Goal: Use online tool/utility: Utilize a website feature to perform a specific function

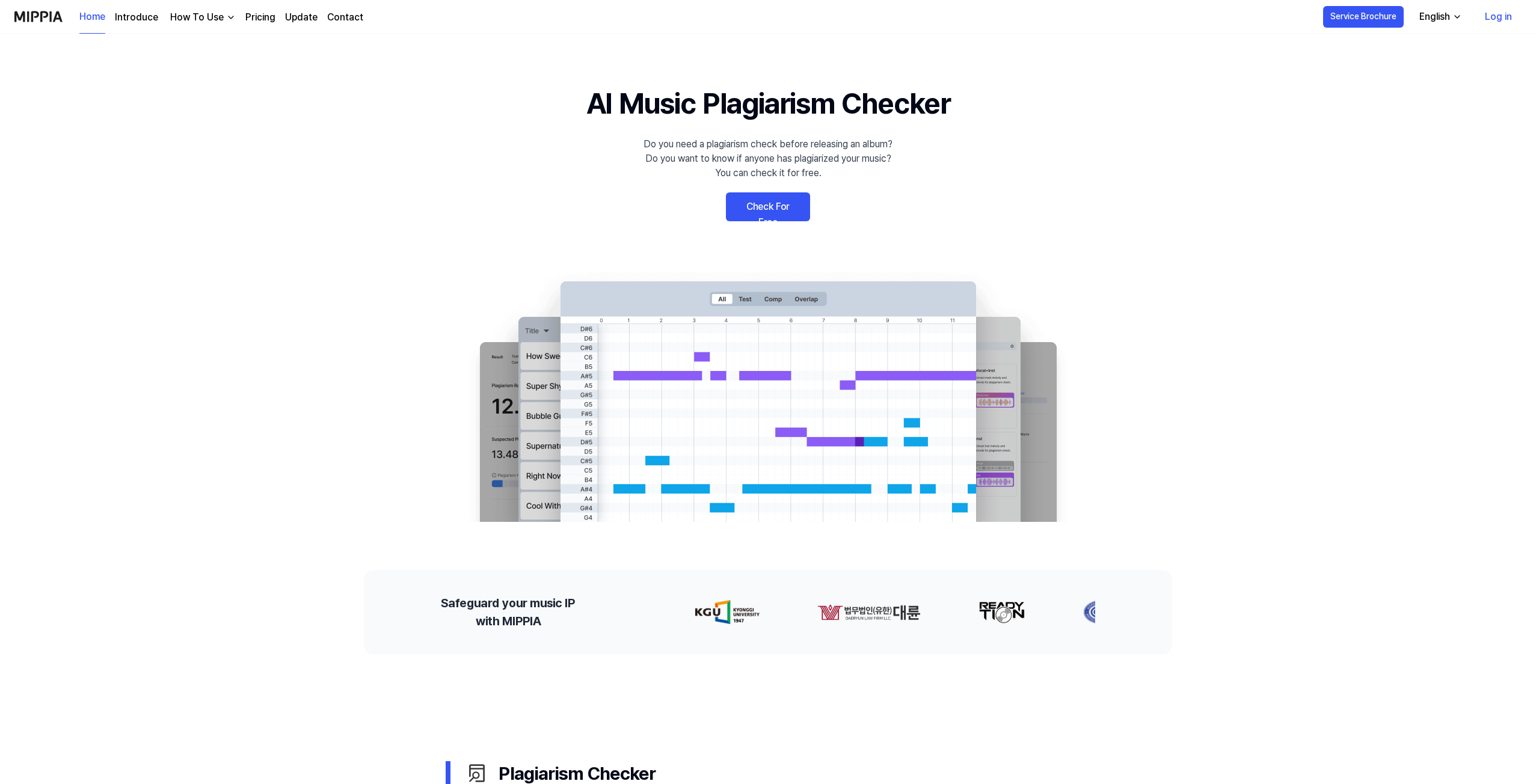
click at [783, 207] on link "Check For Free" at bounding box center [768, 206] width 85 height 29
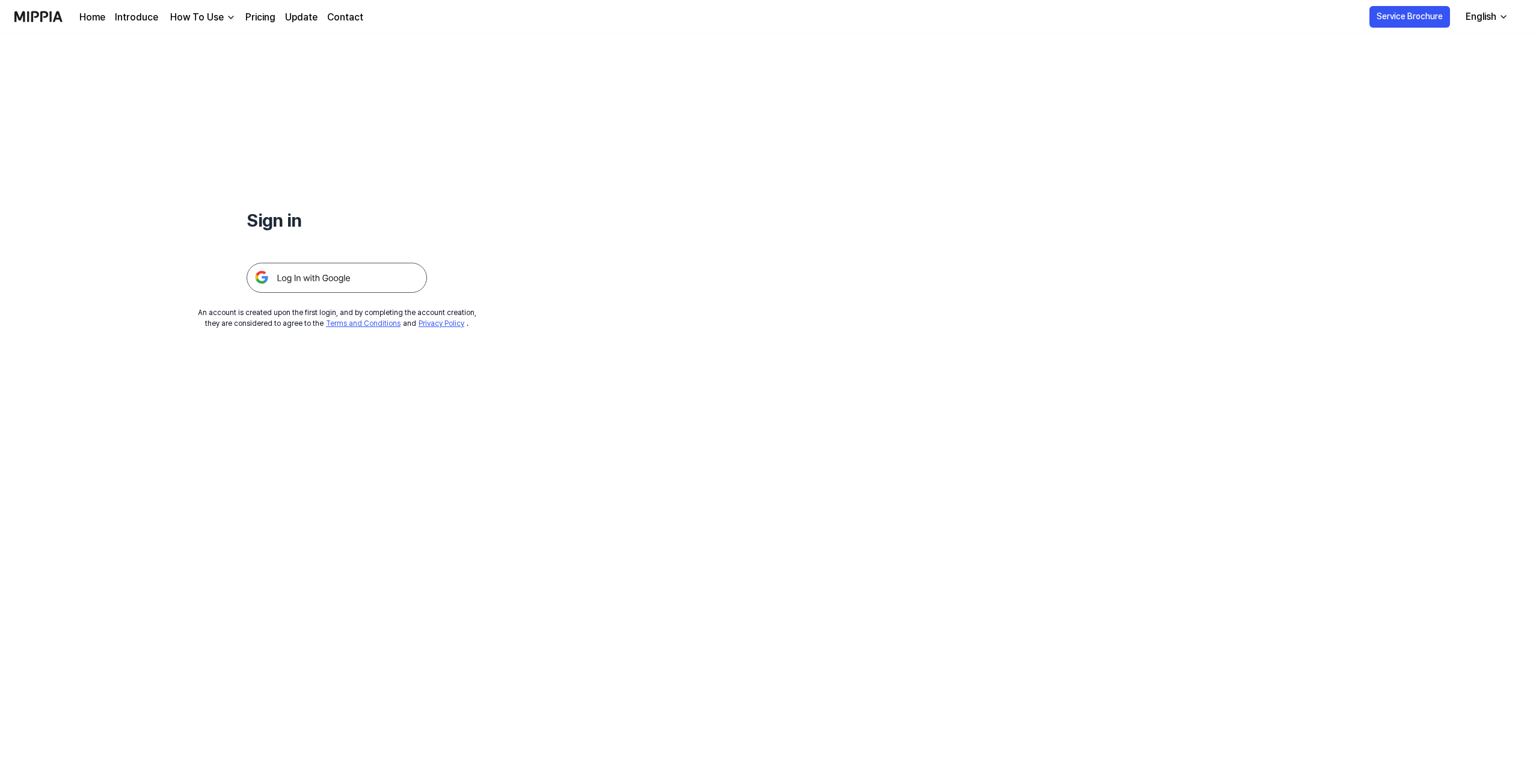
click at [368, 278] on img at bounding box center [337, 277] width 181 height 30
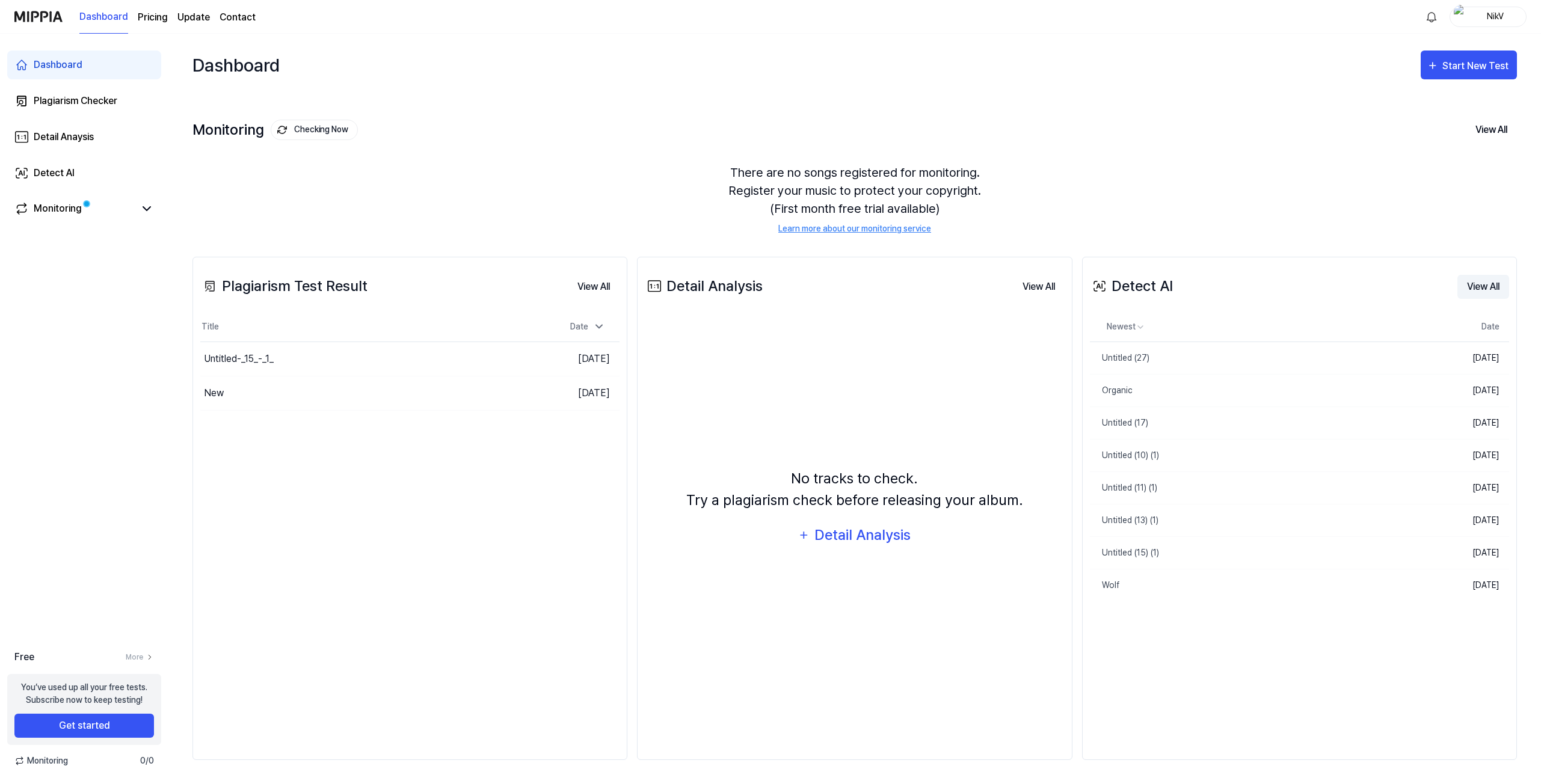
click at [1473, 287] on button "View All" at bounding box center [1483, 286] width 52 height 24
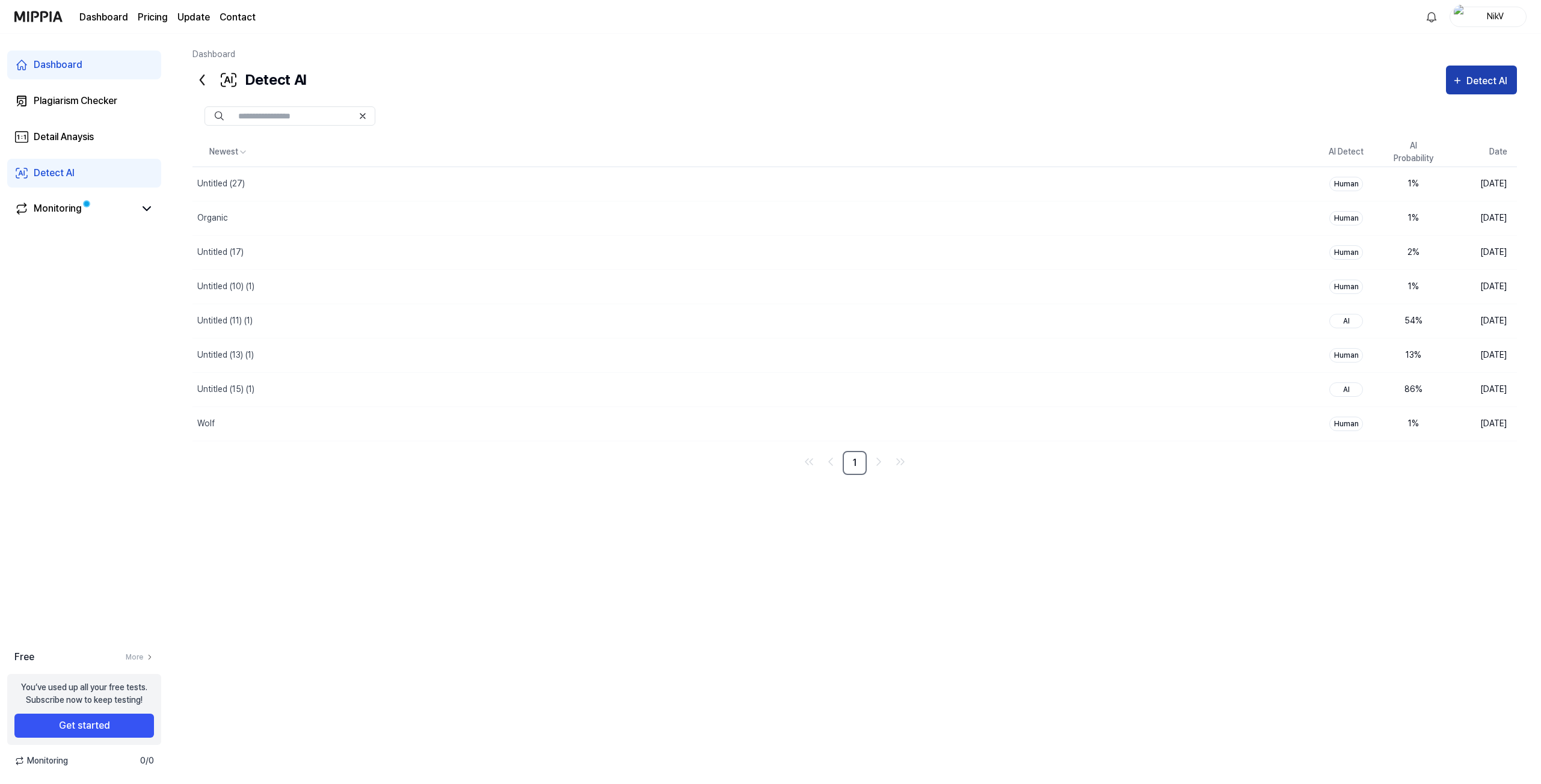
click at [1482, 85] on div "Detect AI" at bounding box center [1488, 81] width 45 height 16
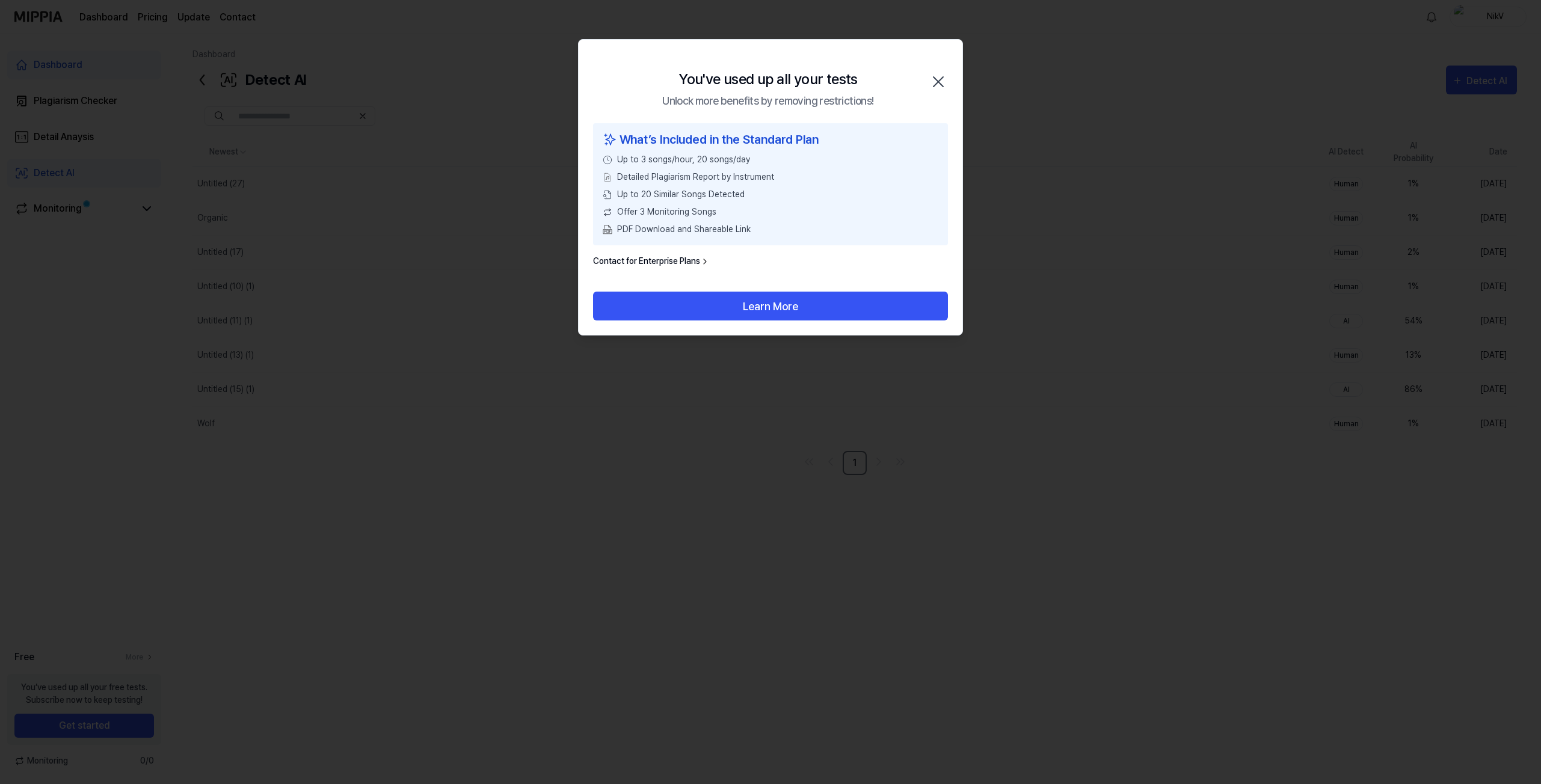
click at [938, 76] on icon "button" at bounding box center [938, 82] width 19 height 19
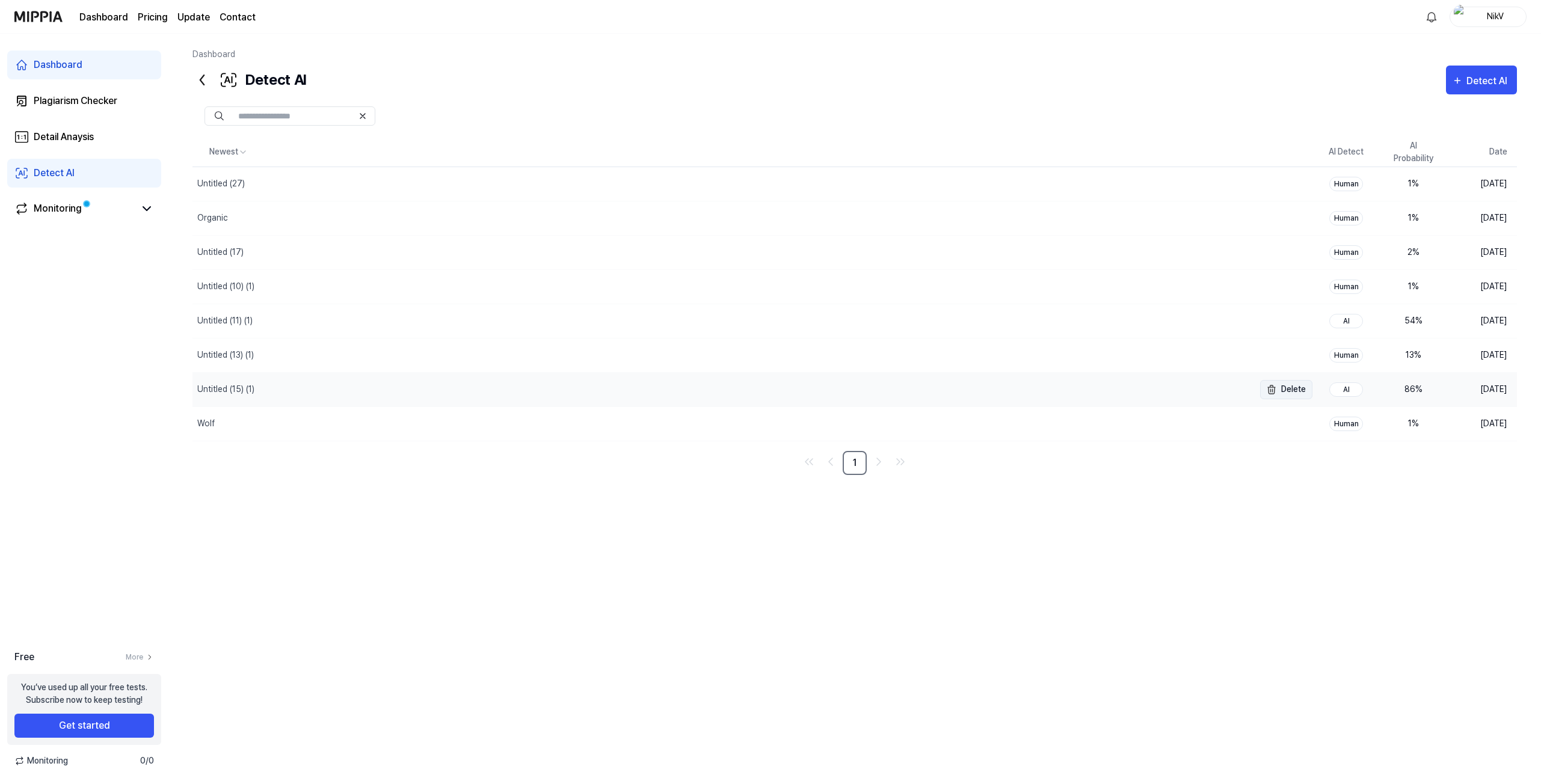
click at [1289, 388] on button "Delete" at bounding box center [1285, 389] width 52 height 19
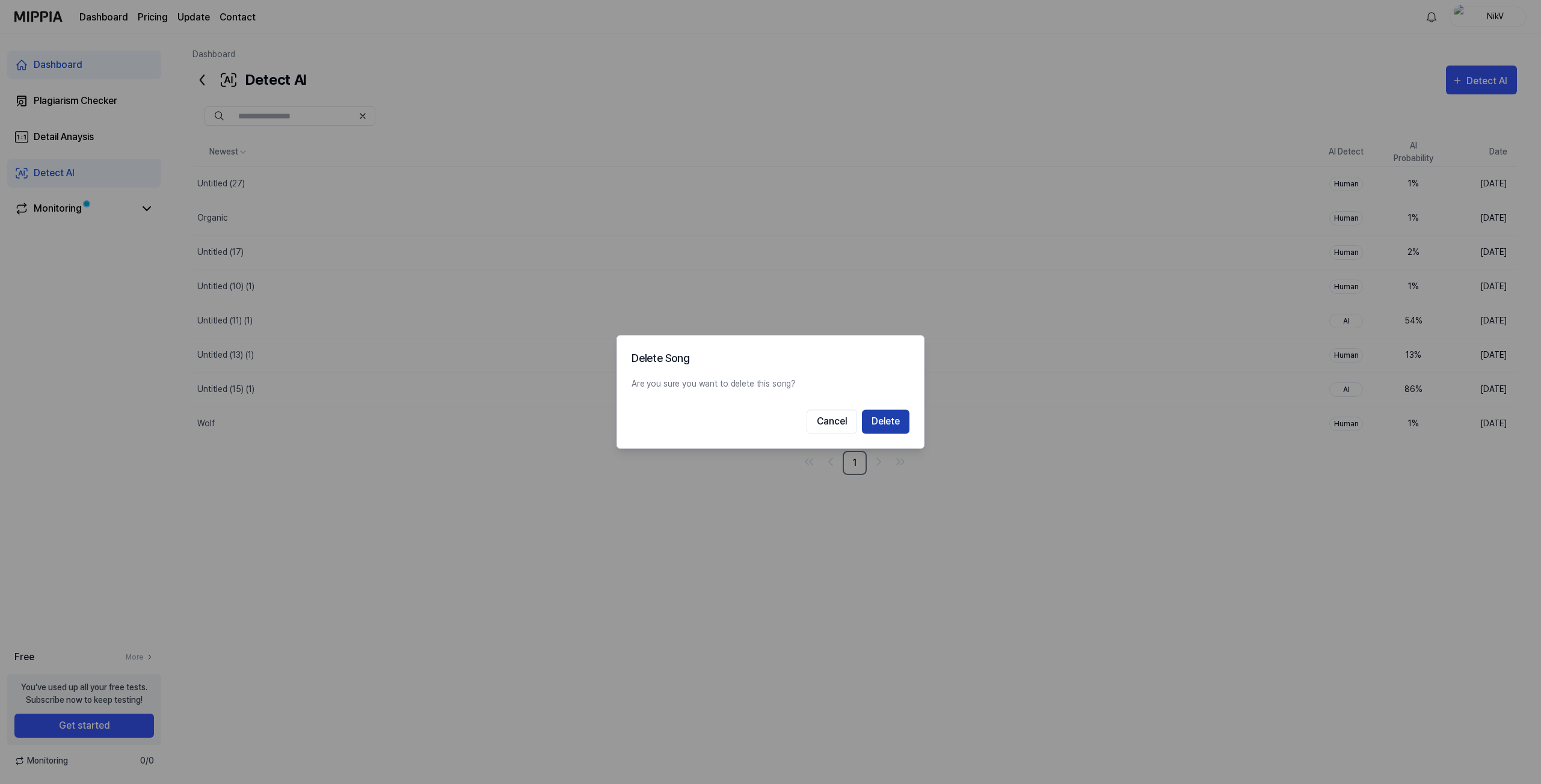
click at [892, 420] on button "Delete" at bounding box center [885, 421] width 48 height 24
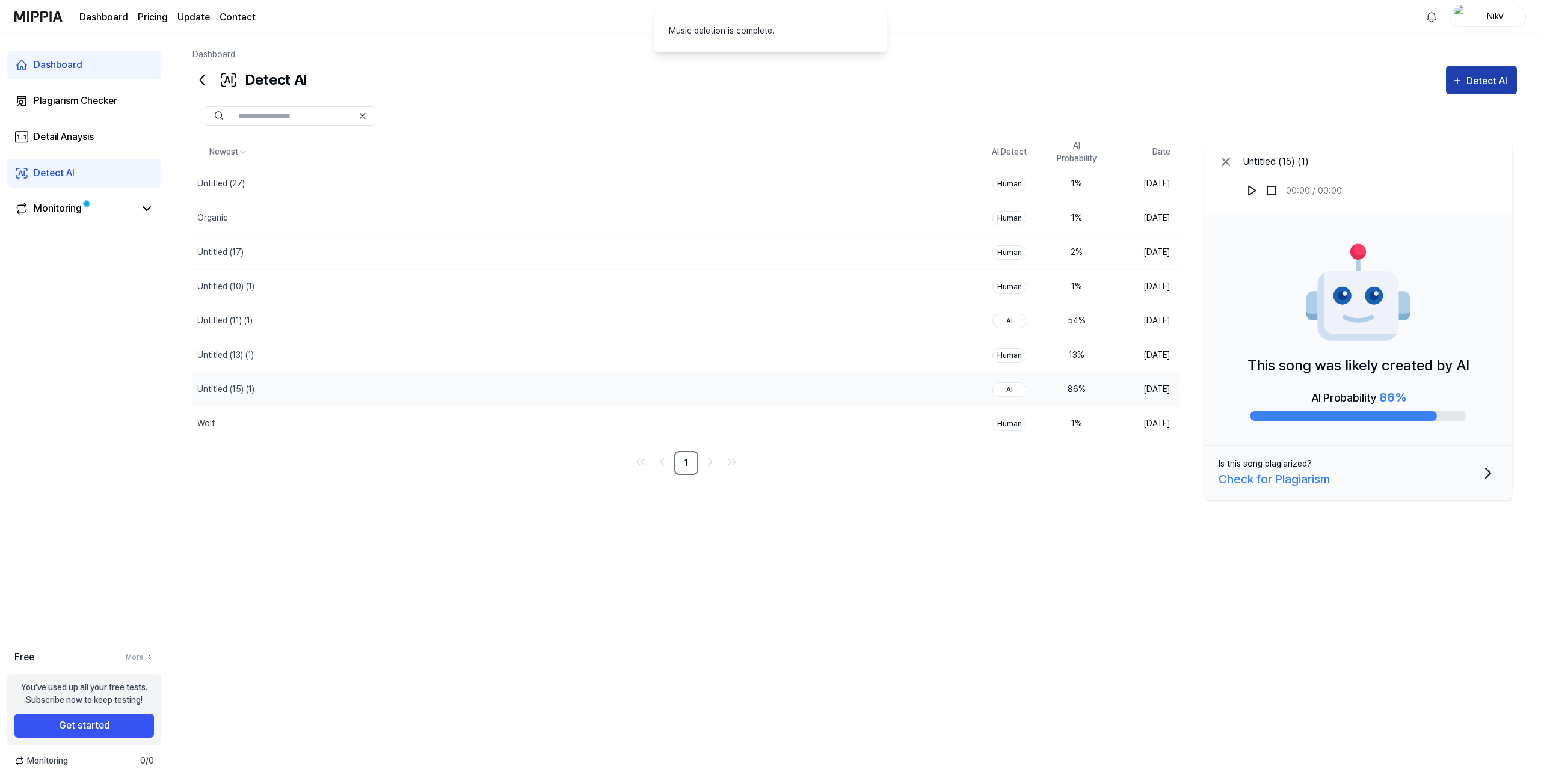
click at [1475, 77] on div "Detect AI" at bounding box center [1488, 81] width 45 height 16
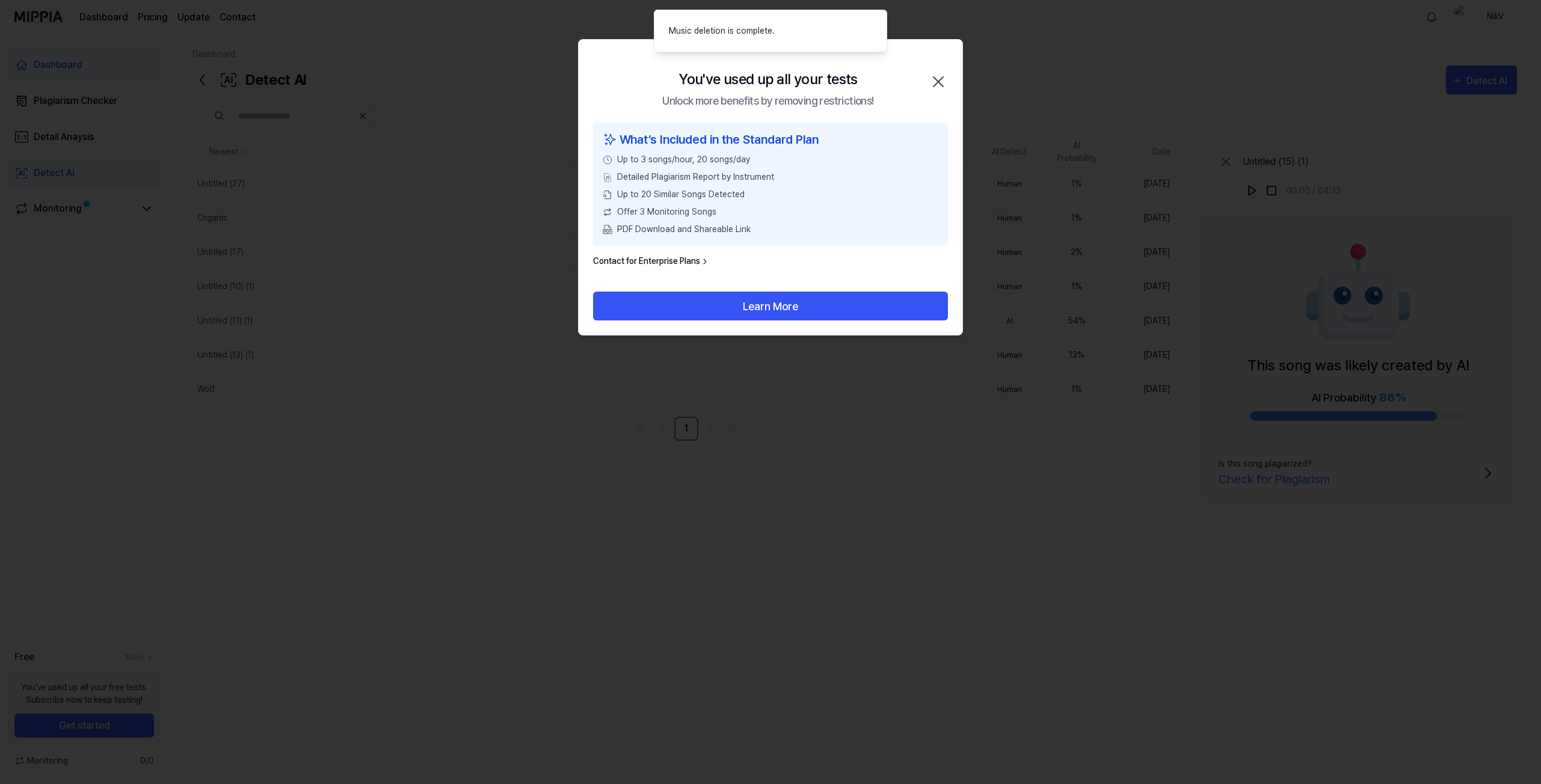
click at [943, 85] on icon "button" at bounding box center [938, 82] width 19 height 19
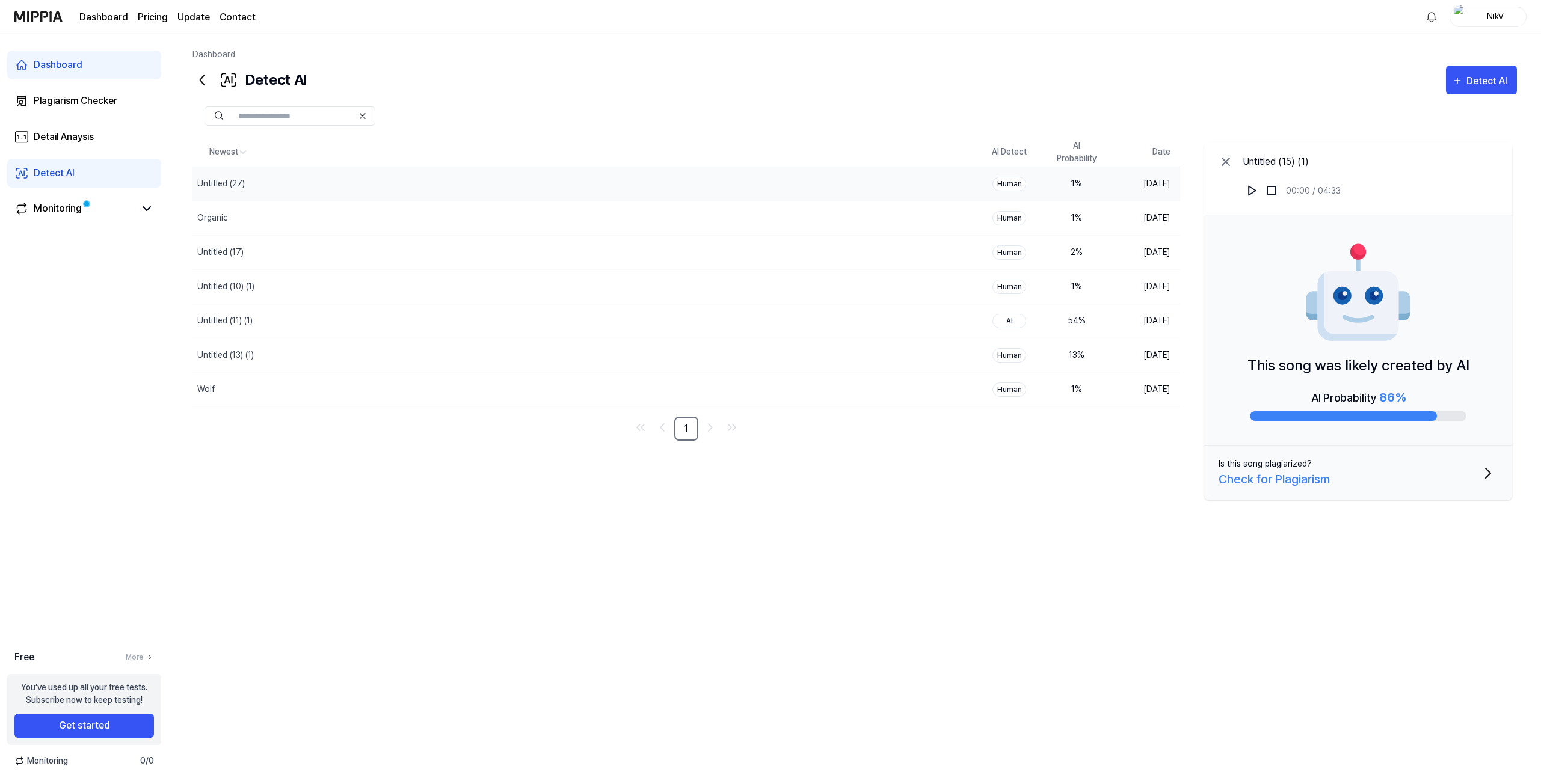
click at [1045, 185] on td "1 %" at bounding box center [1076, 183] width 67 height 34
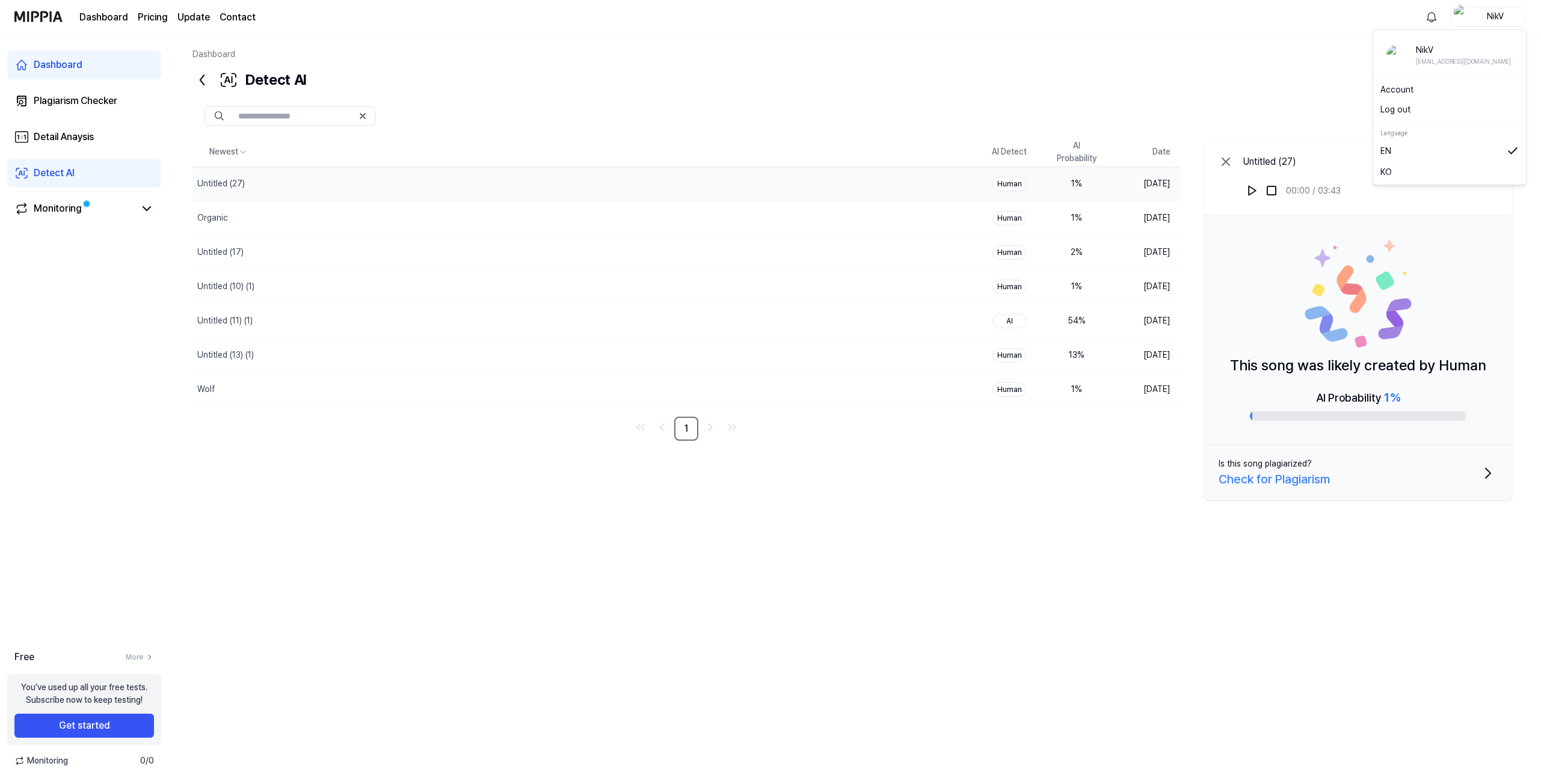
click at [1501, 16] on div "NikV" at bounding box center [1494, 16] width 47 height 13
click at [1424, 113] on button "Log out" at bounding box center [1448, 109] width 138 height 12
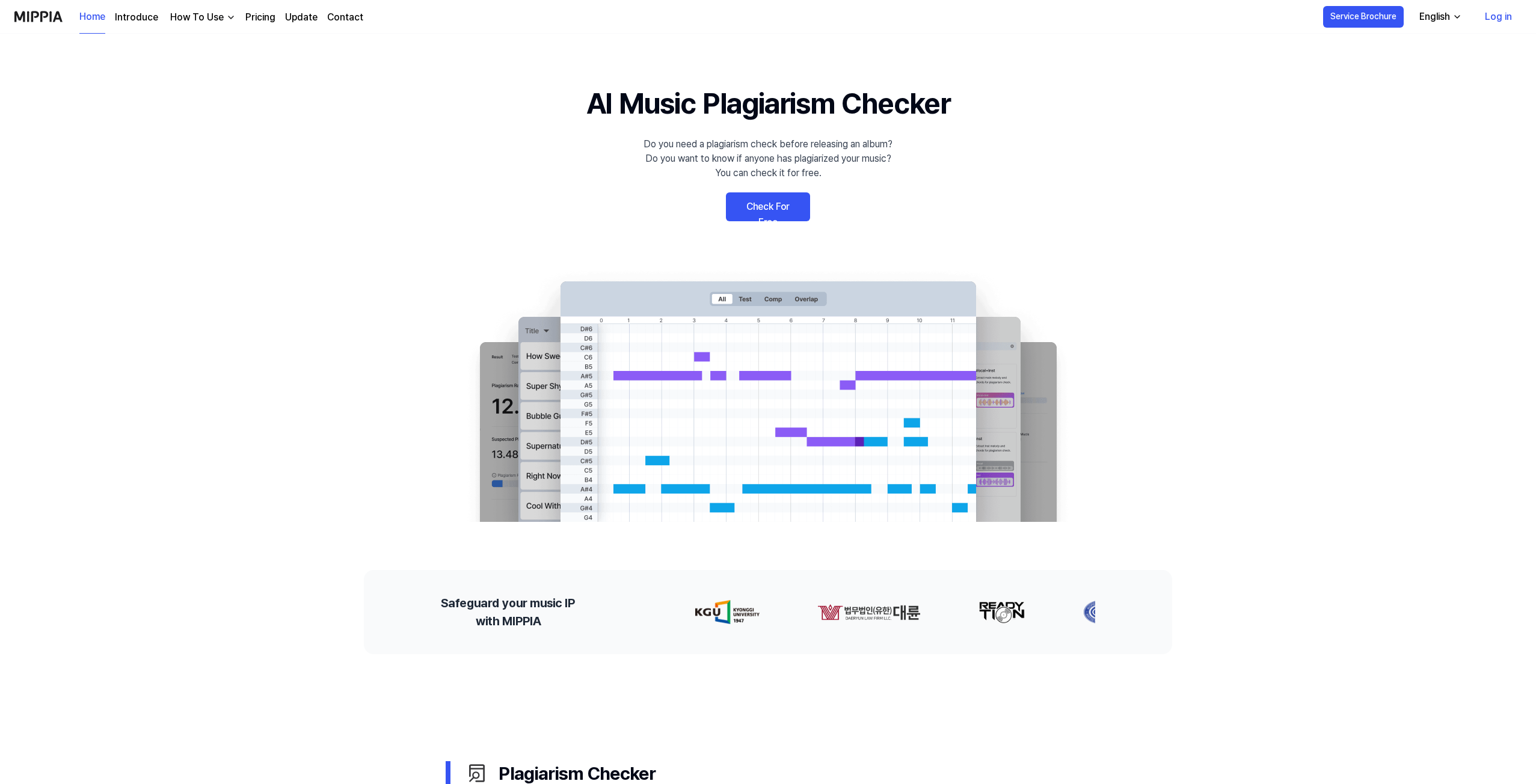
click at [767, 207] on link "Check For Free" at bounding box center [768, 206] width 85 height 29
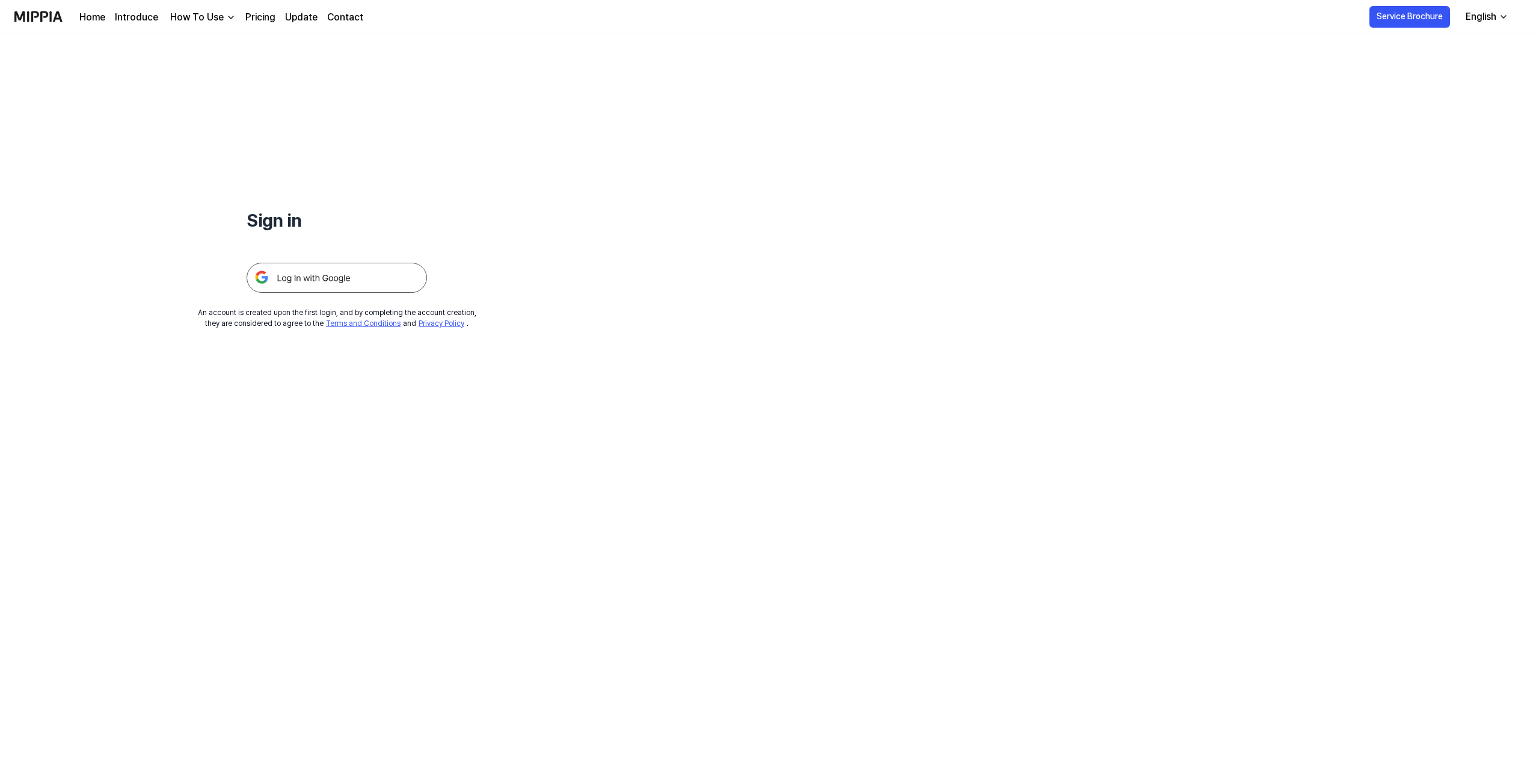
click at [281, 270] on img at bounding box center [337, 277] width 181 height 30
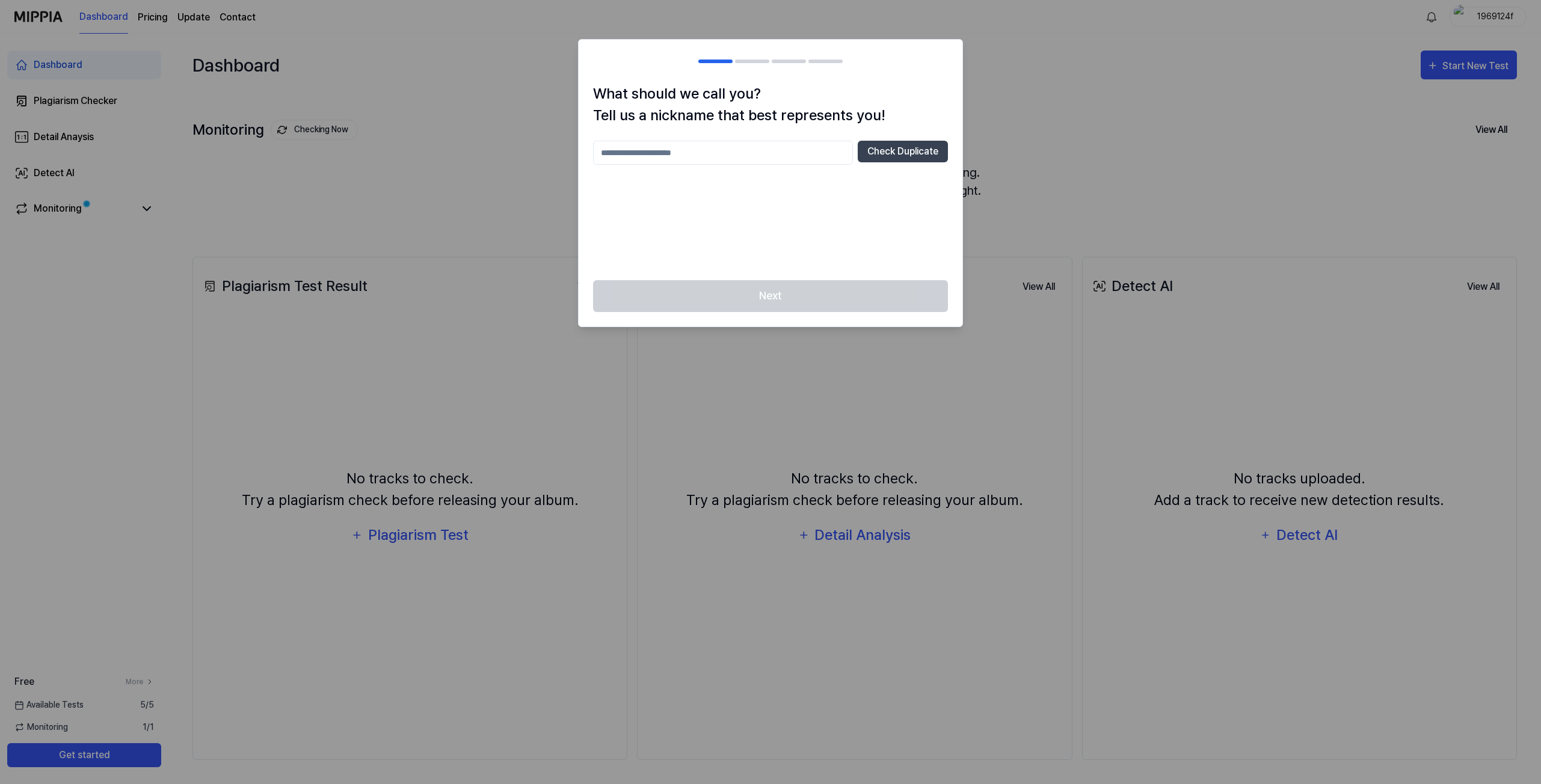
click at [1034, 144] on div at bounding box center [770, 392] width 1541 height 784
click at [757, 154] on input "text" at bounding box center [722, 152] width 260 height 24
type input "***"
click at [880, 157] on button "Check Duplicate" at bounding box center [902, 152] width 90 height 22
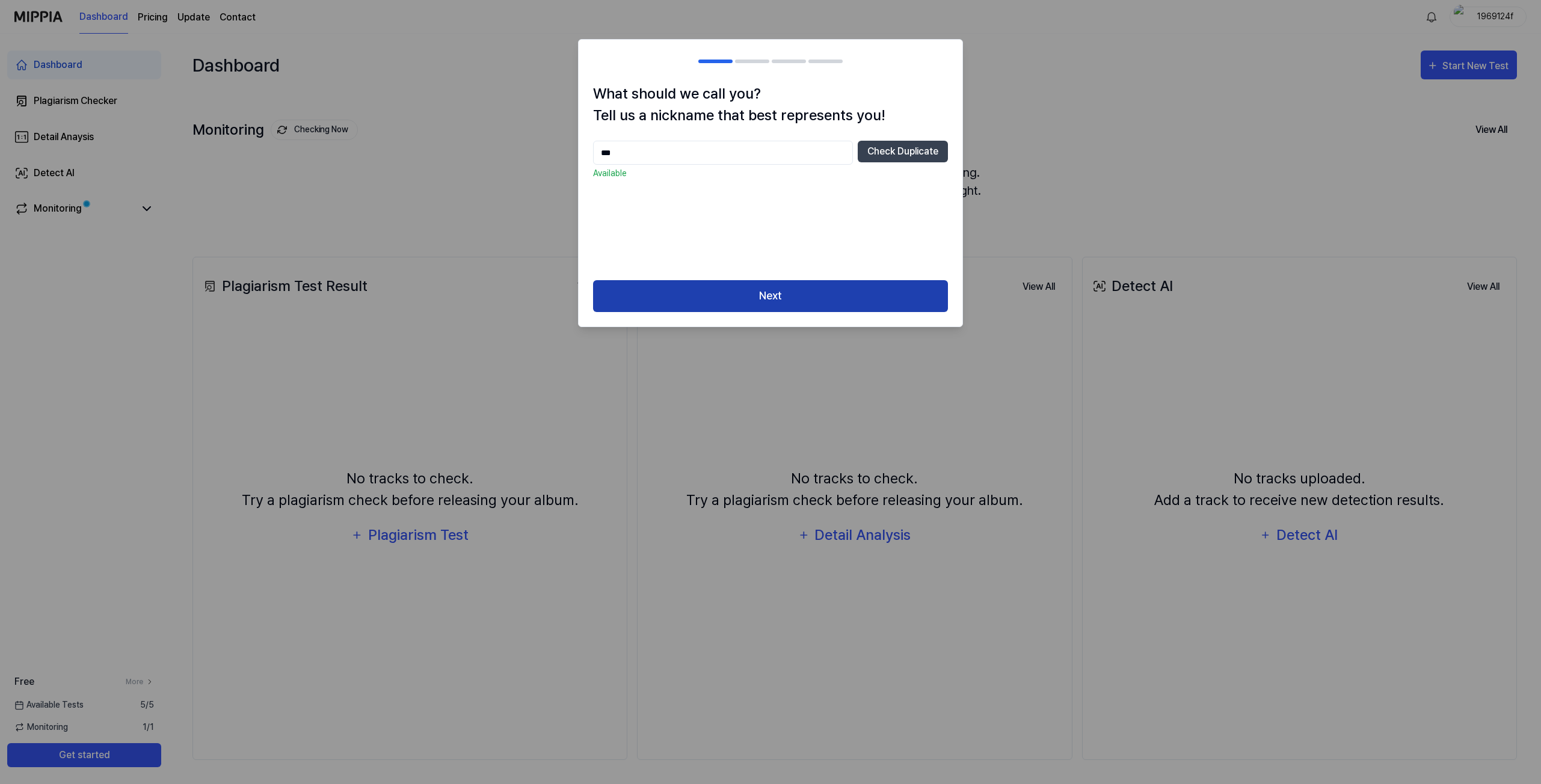
click at [869, 294] on button "Next" at bounding box center [770, 296] width 355 height 32
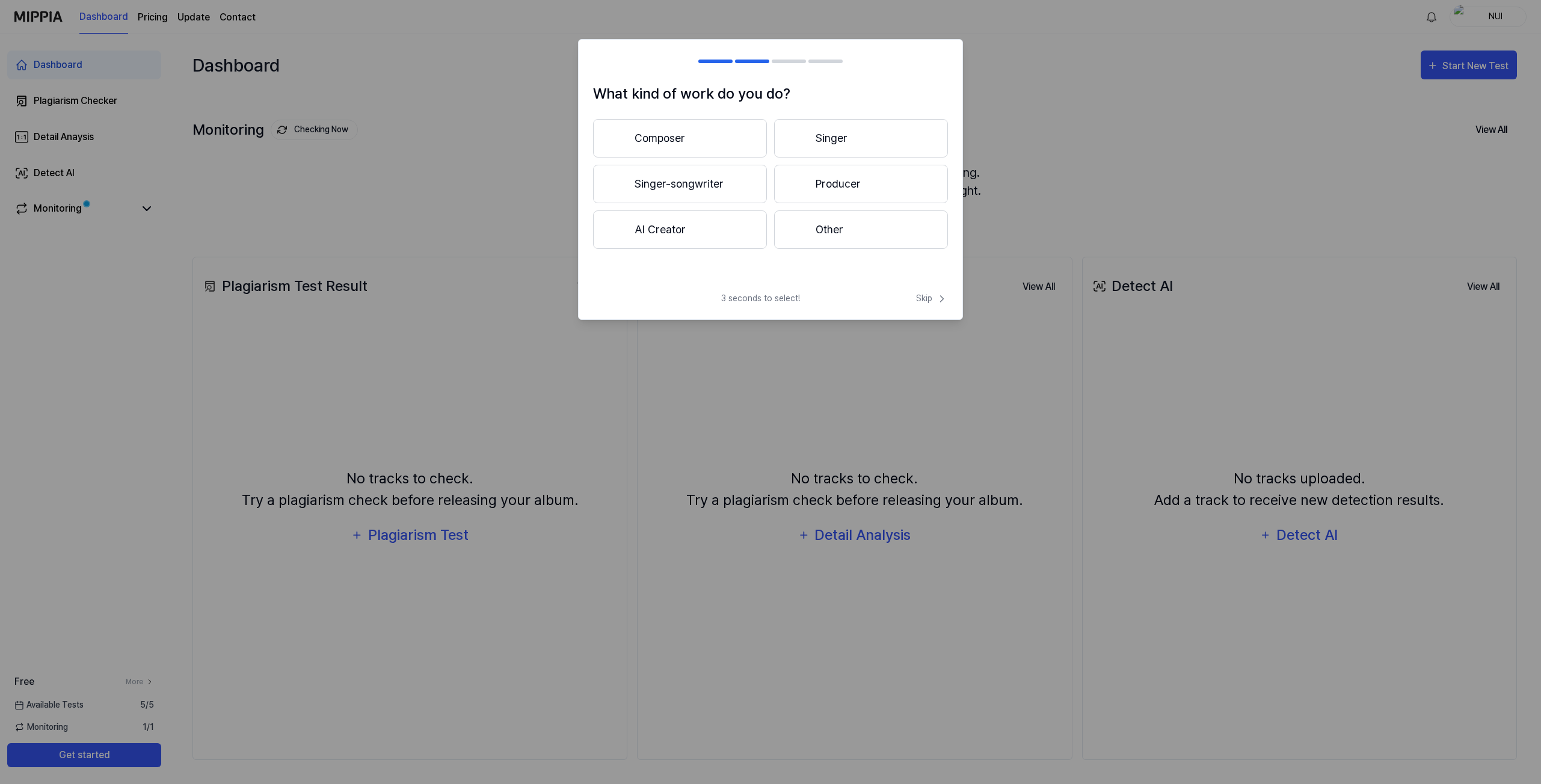
click at [698, 132] on button "Composer" at bounding box center [679, 138] width 174 height 39
click at [730, 190] on button "Less than 3 years" at bounding box center [679, 184] width 174 height 39
click at [717, 138] on button "Pop" at bounding box center [679, 138] width 173 height 39
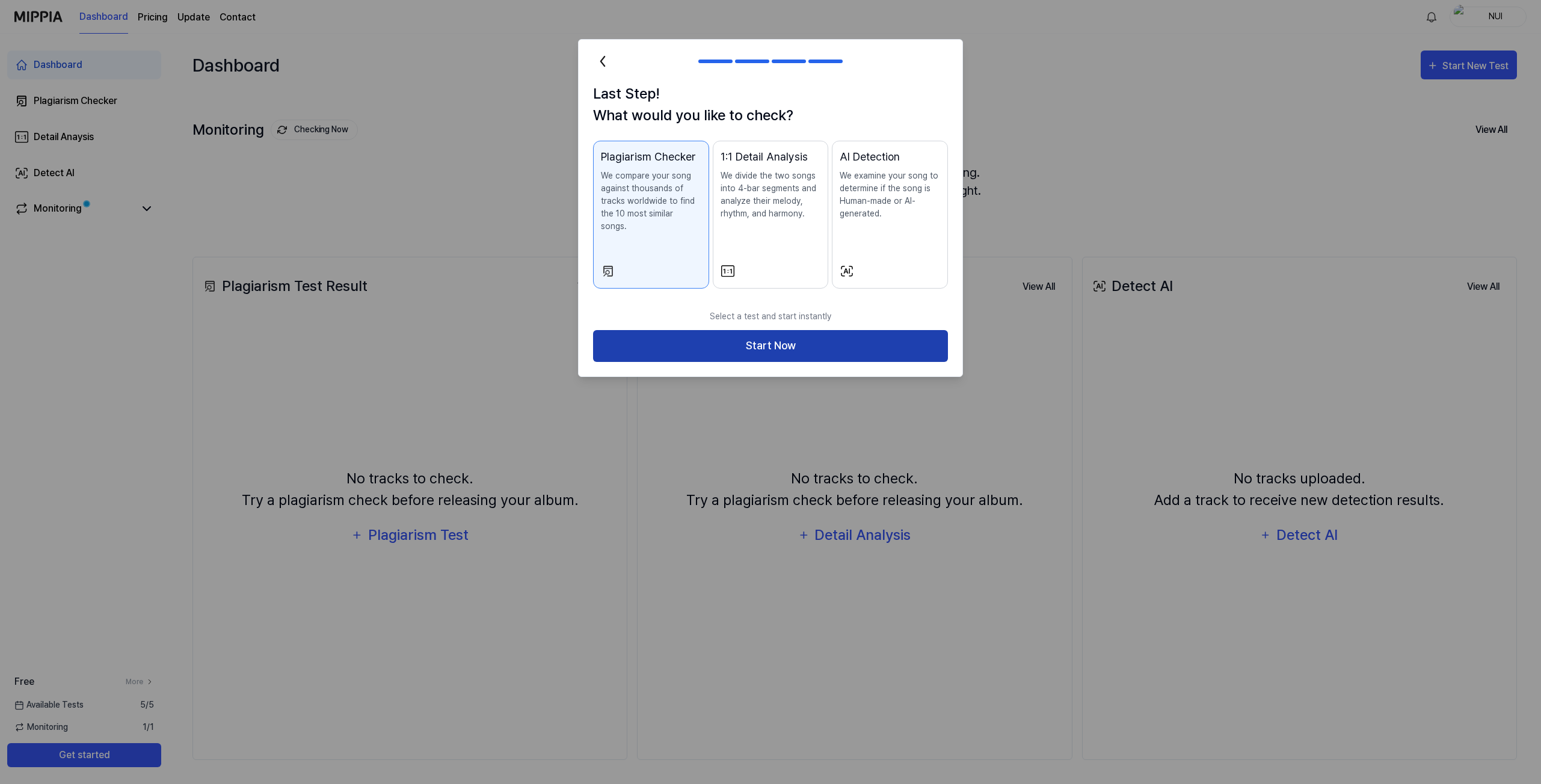
click at [871, 337] on button "Start Now" at bounding box center [770, 346] width 355 height 32
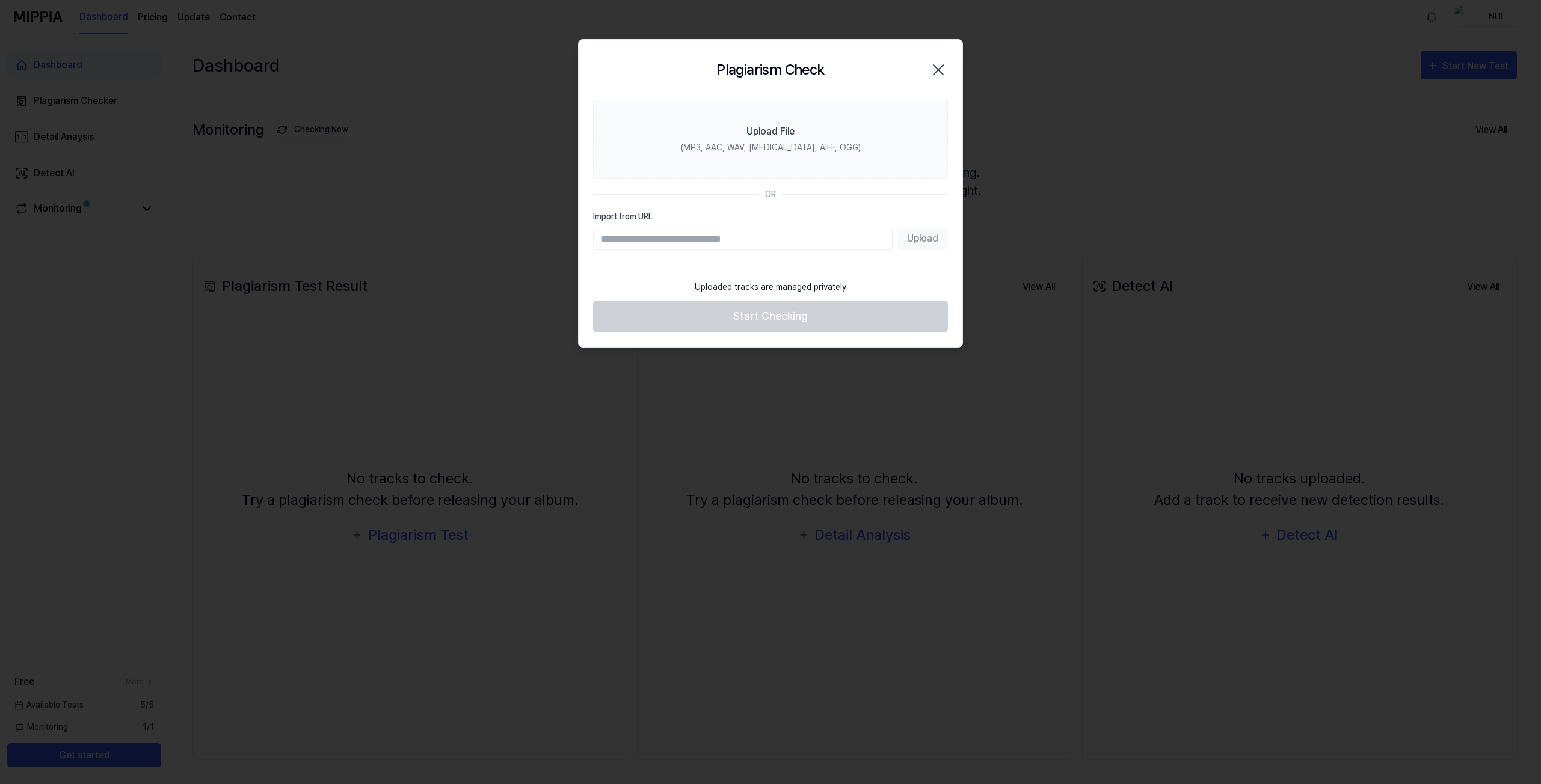
paste input "**********"
type input "**********"
click at [923, 234] on button "Upload" at bounding box center [922, 239] width 50 height 22
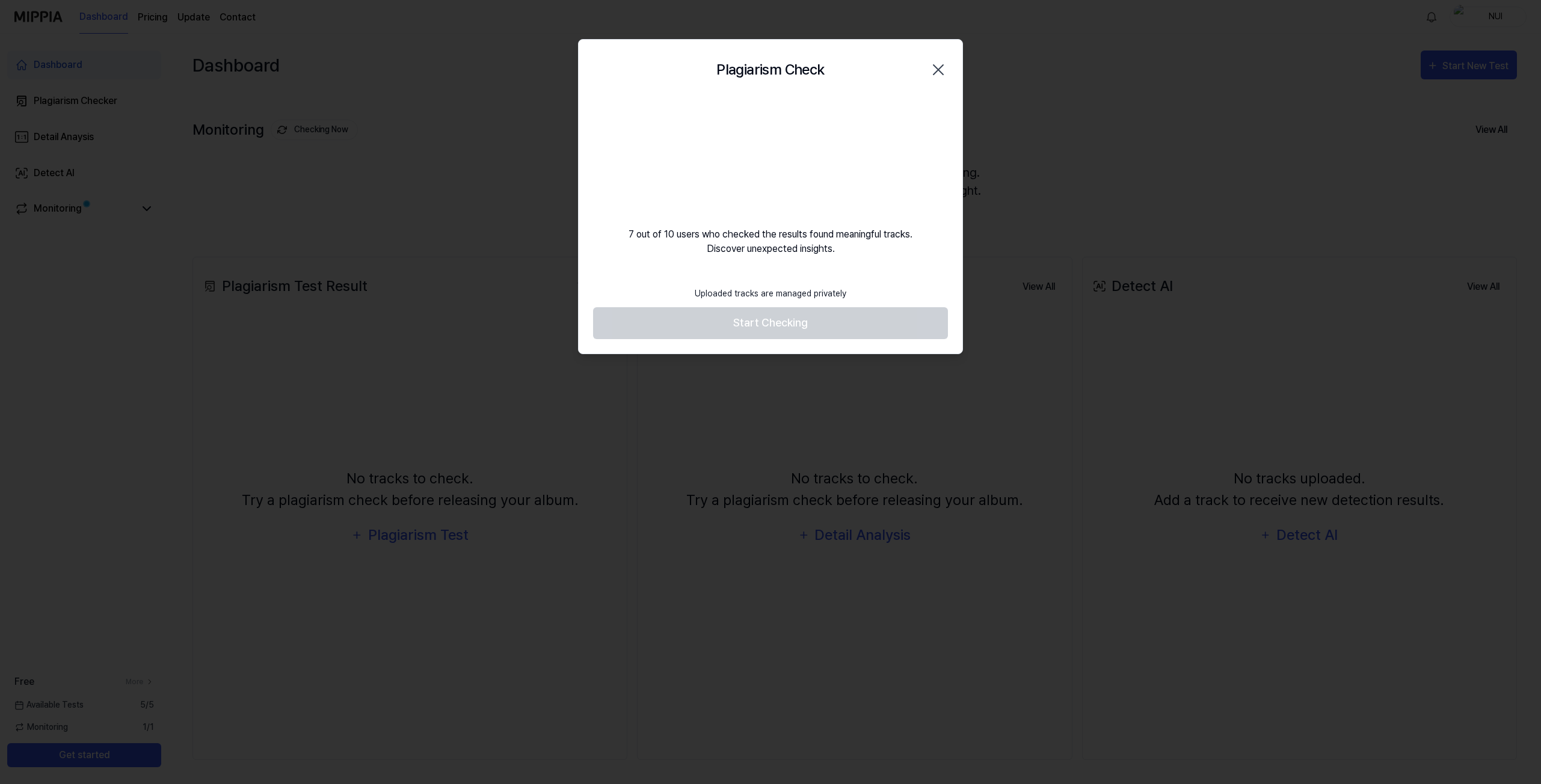
click at [938, 71] on icon "button" at bounding box center [938, 70] width 19 height 19
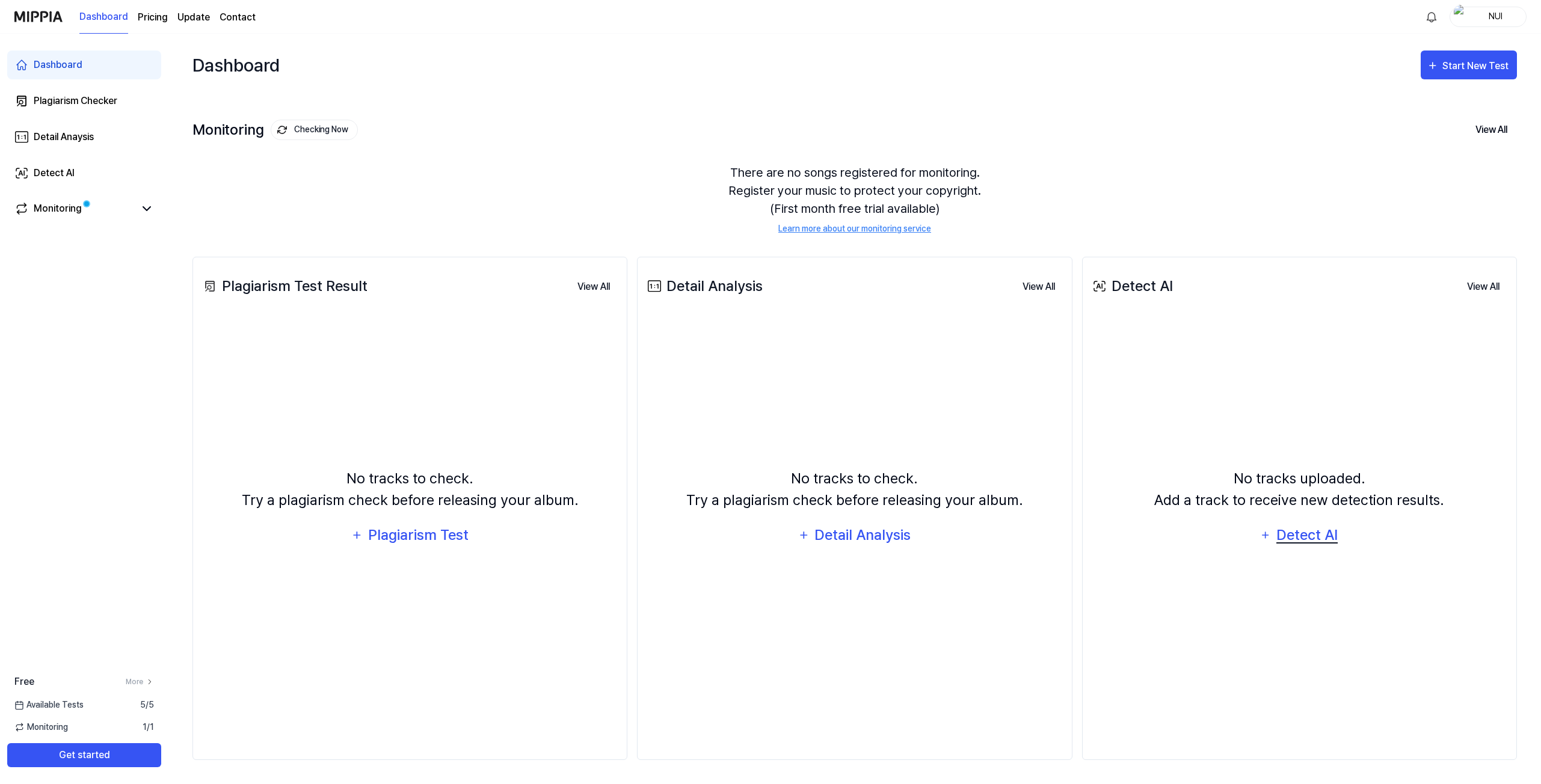
click at [1306, 538] on div "Detect AI" at bounding box center [1307, 535] width 64 height 23
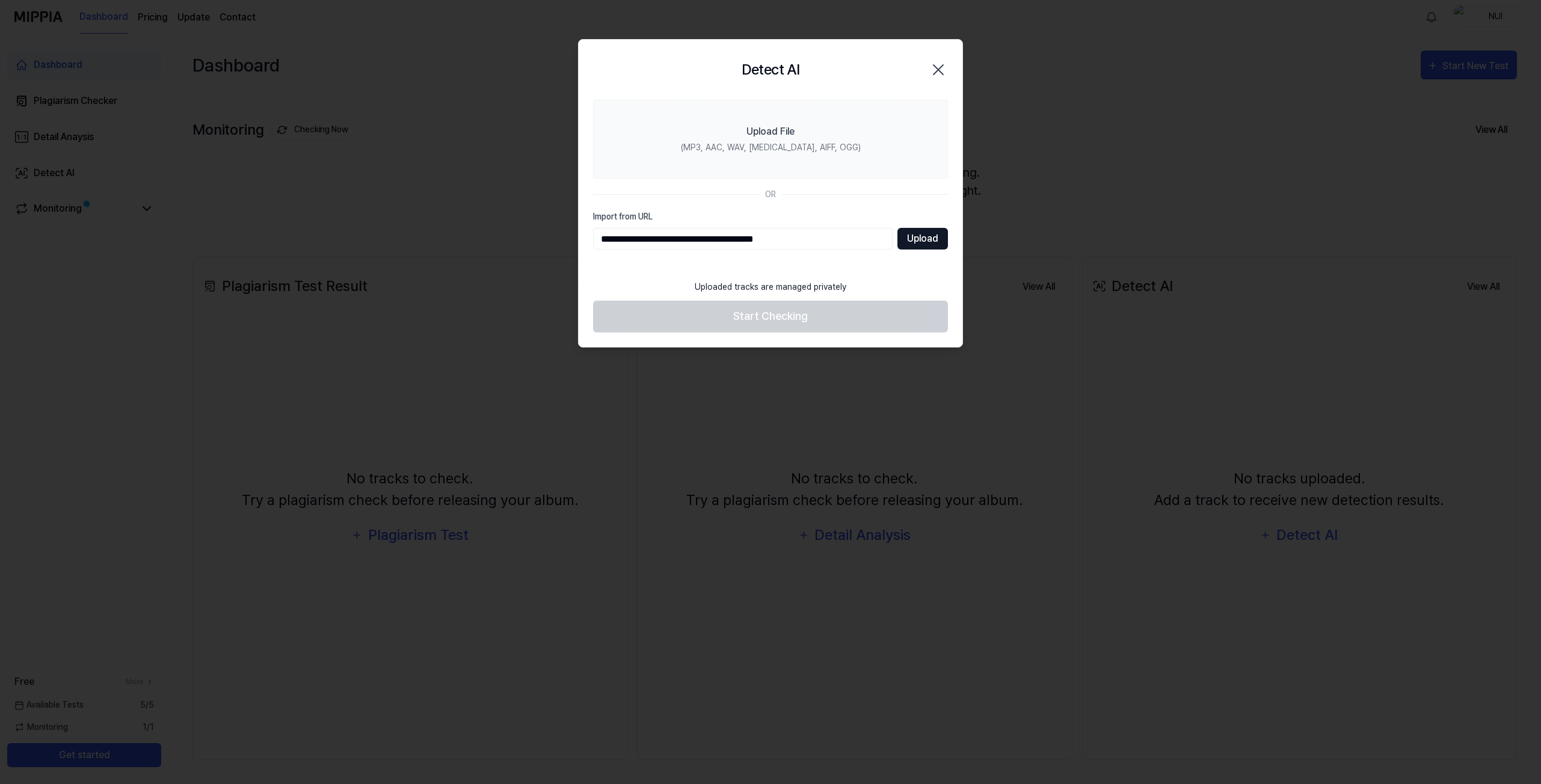
type input "**********"
click at [926, 240] on button "Upload" at bounding box center [922, 239] width 50 height 22
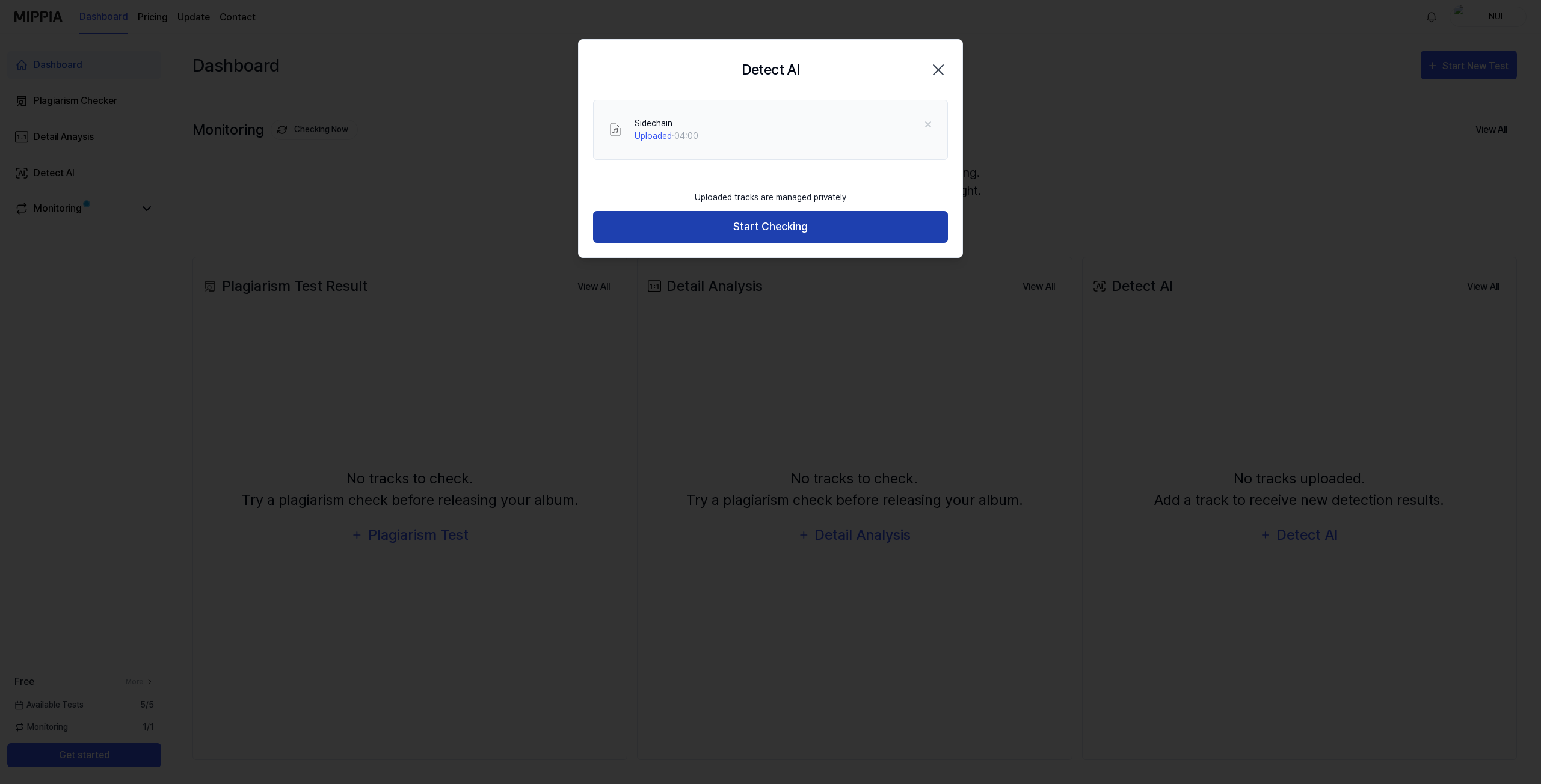
click at [842, 229] on button "Start Checking" at bounding box center [770, 227] width 355 height 32
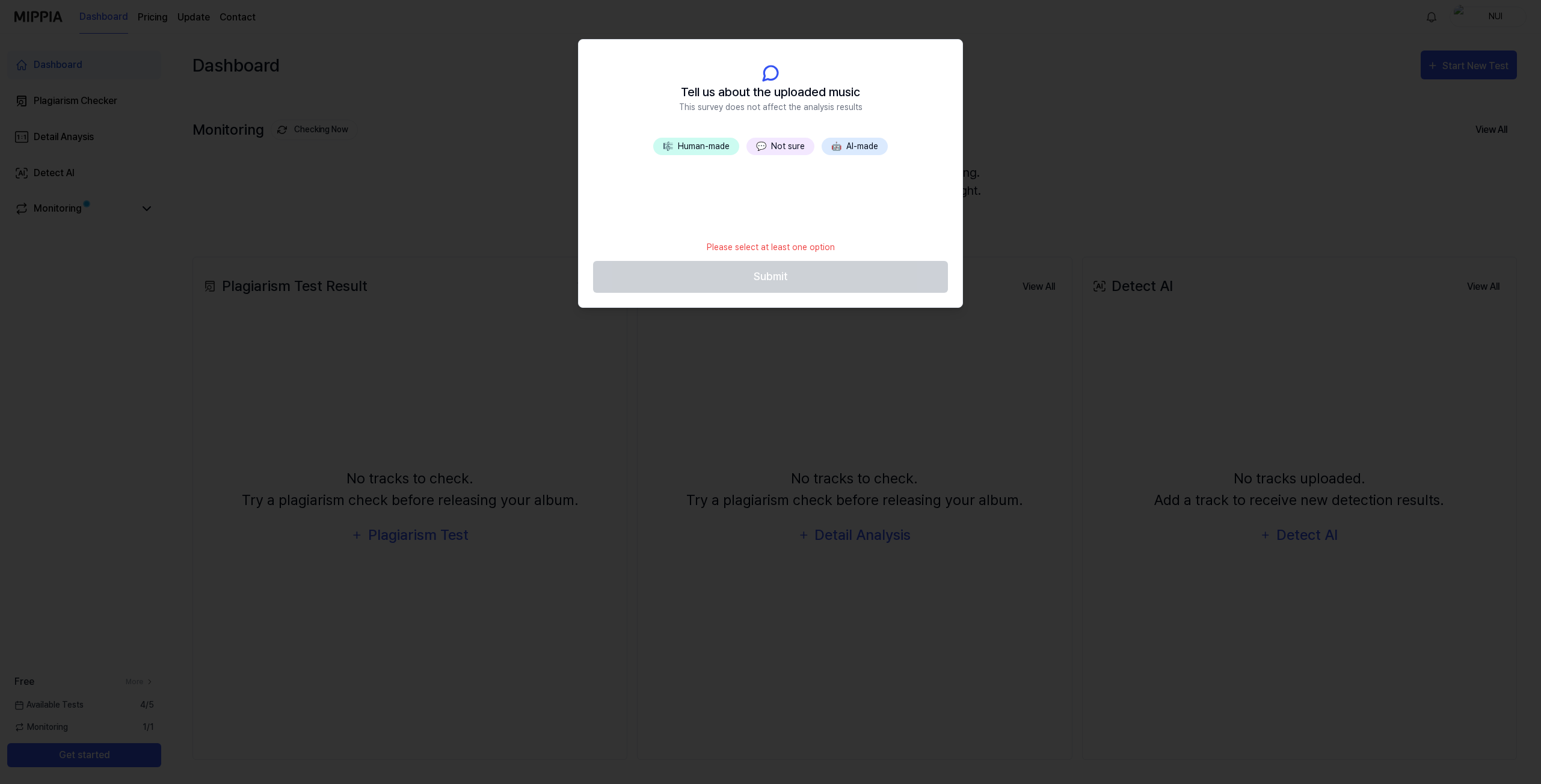
click at [683, 148] on button "🎼 Human-made" at bounding box center [696, 146] width 86 height 18
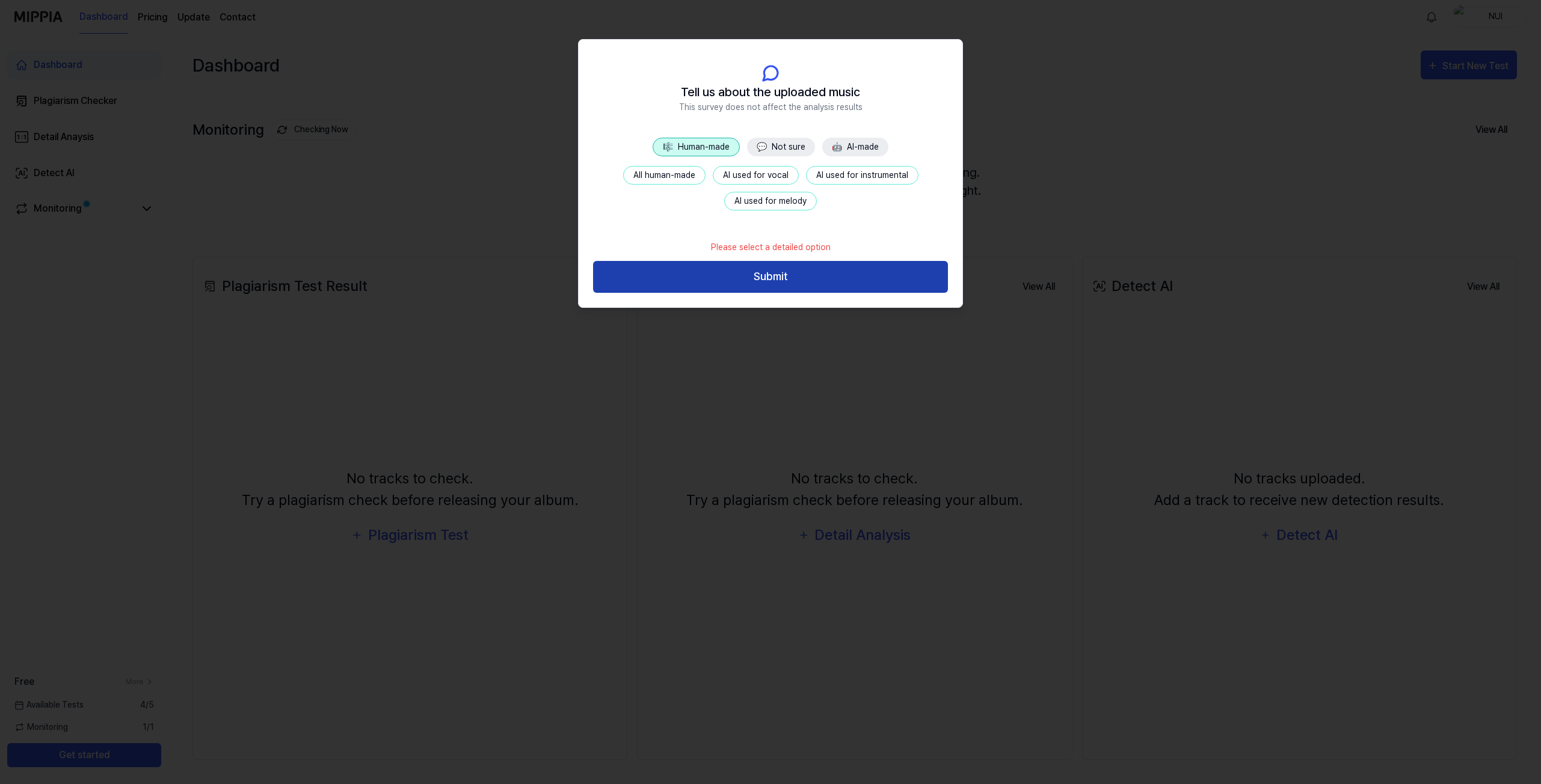
click at [775, 279] on button "Submit" at bounding box center [770, 277] width 355 height 32
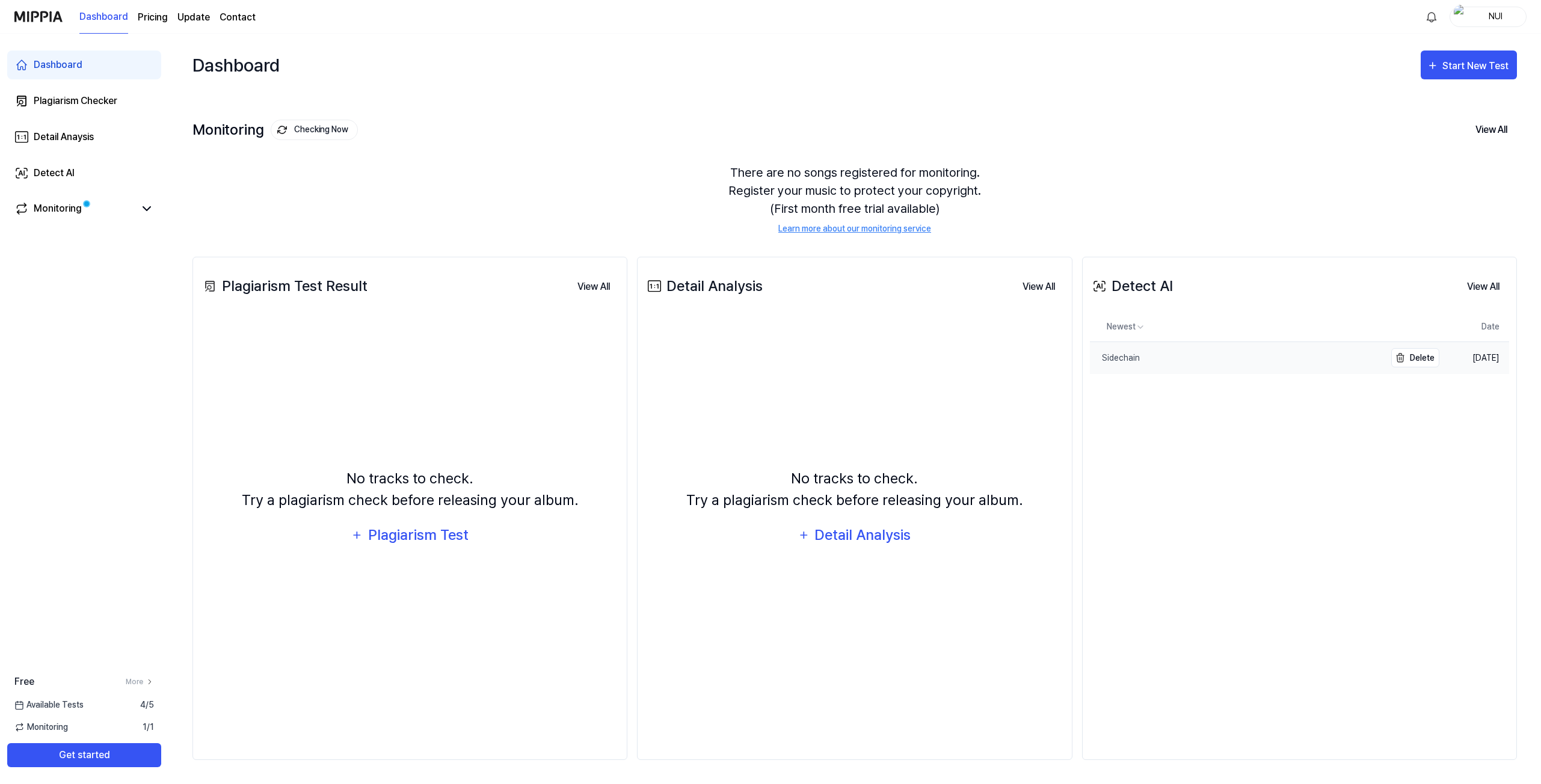
click at [1134, 355] on div "Sidechain" at bounding box center [1115, 358] width 50 height 12
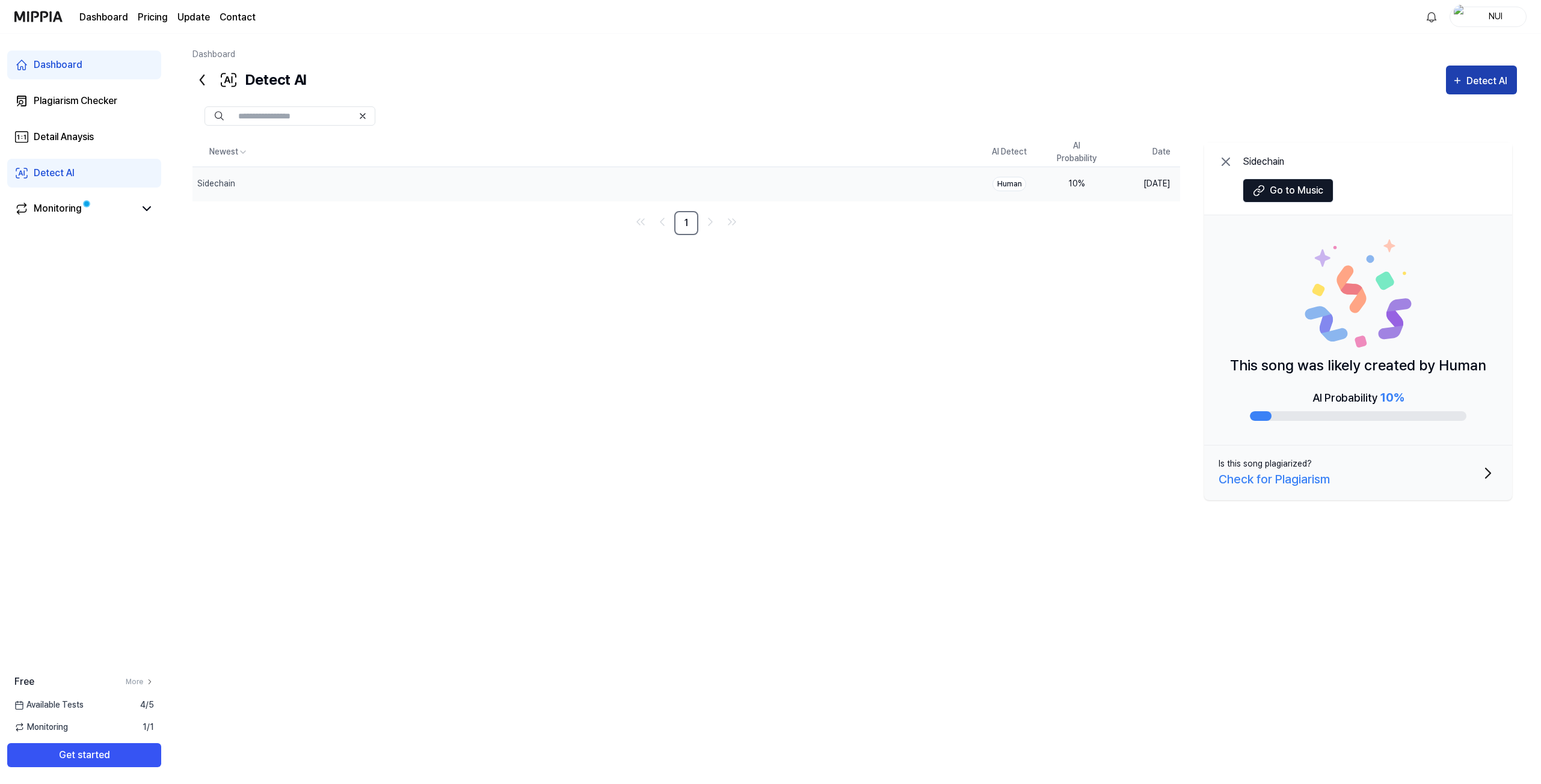
click at [1482, 86] on div "Detect AI" at bounding box center [1488, 81] width 45 height 16
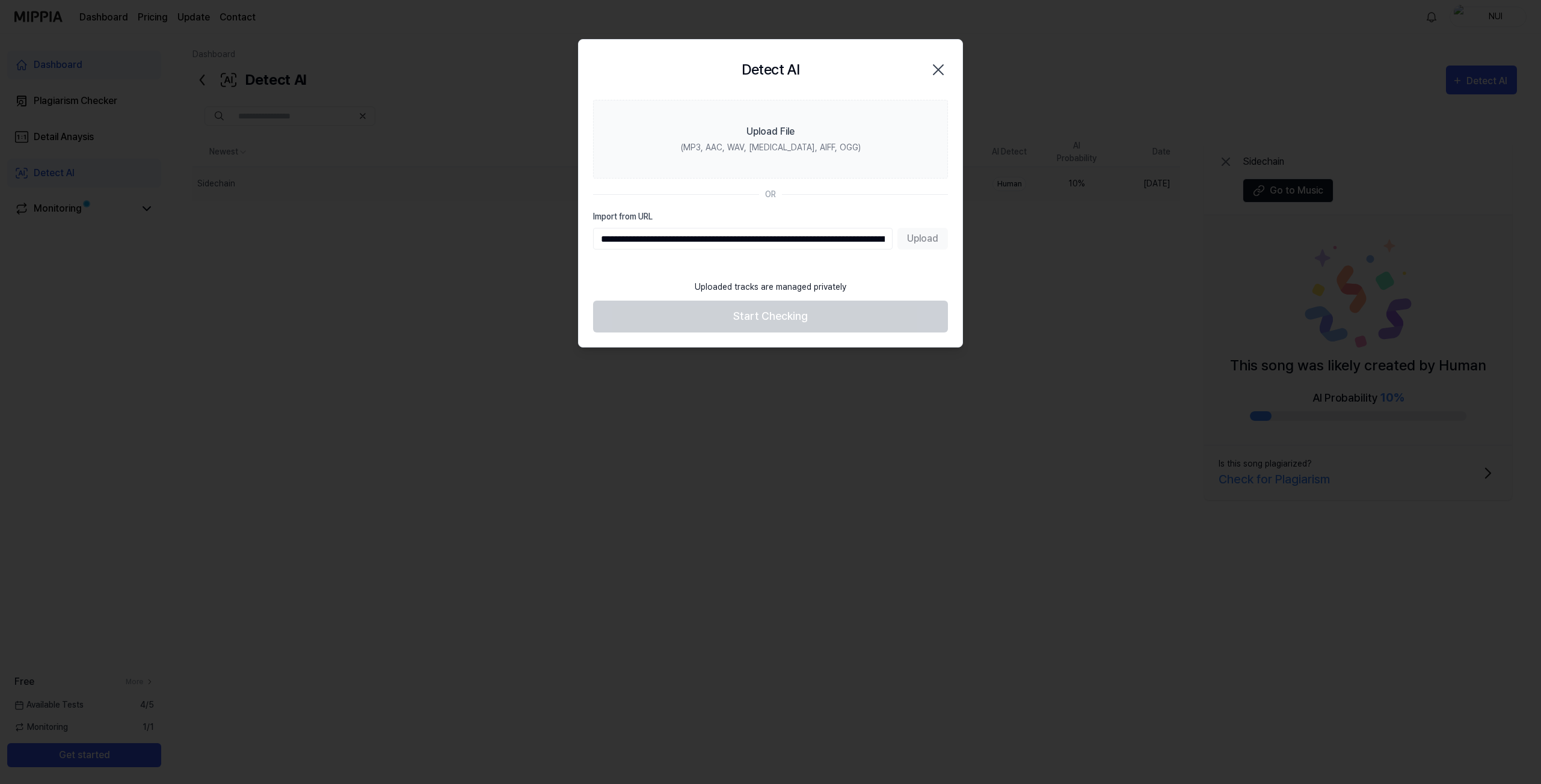
scroll to position [0, 435]
type input "**********"
click at [923, 239] on button "Upload" at bounding box center [922, 239] width 50 height 22
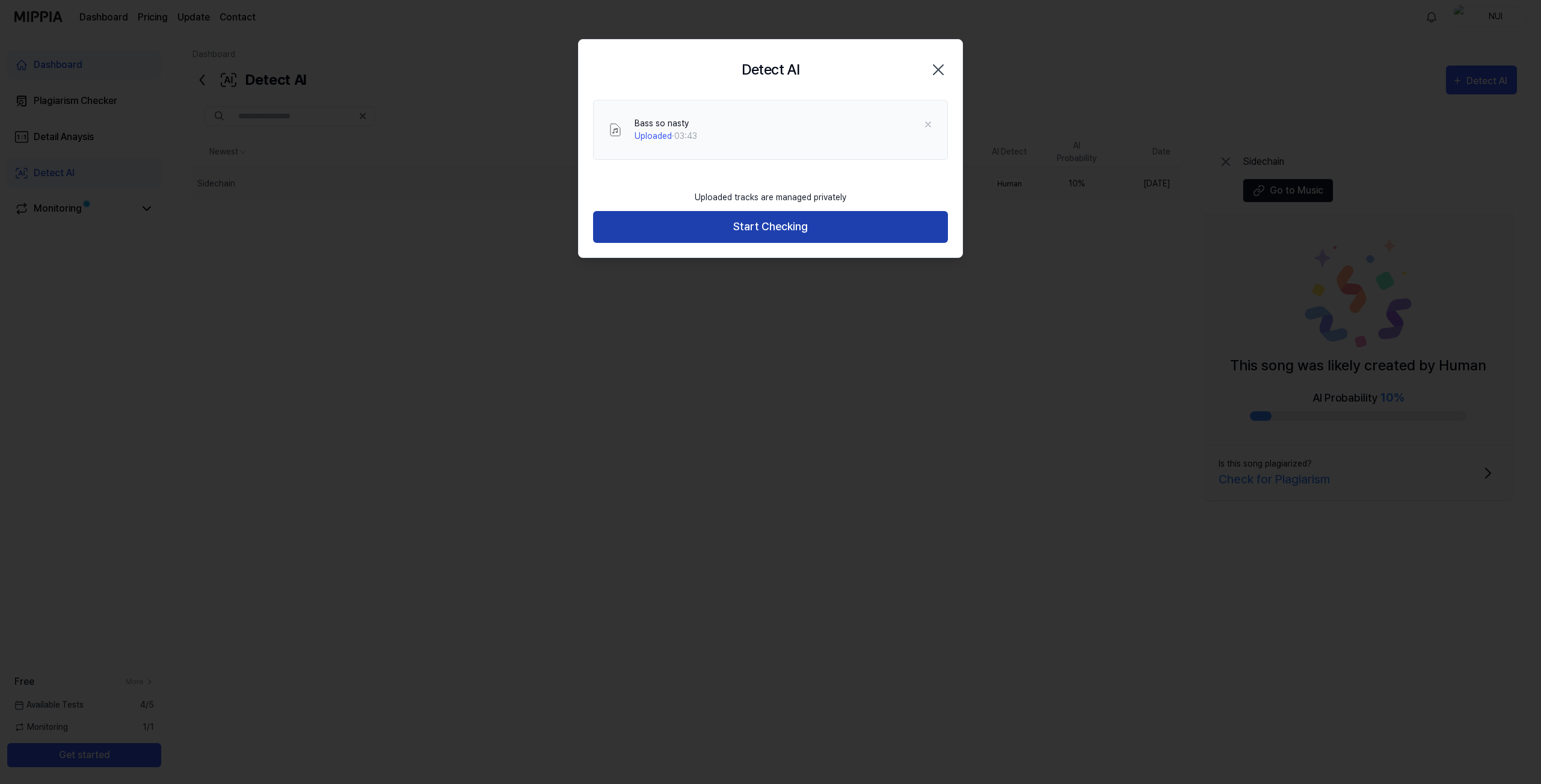
click at [791, 230] on button "Start Checking" at bounding box center [770, 227] width 355 height 32
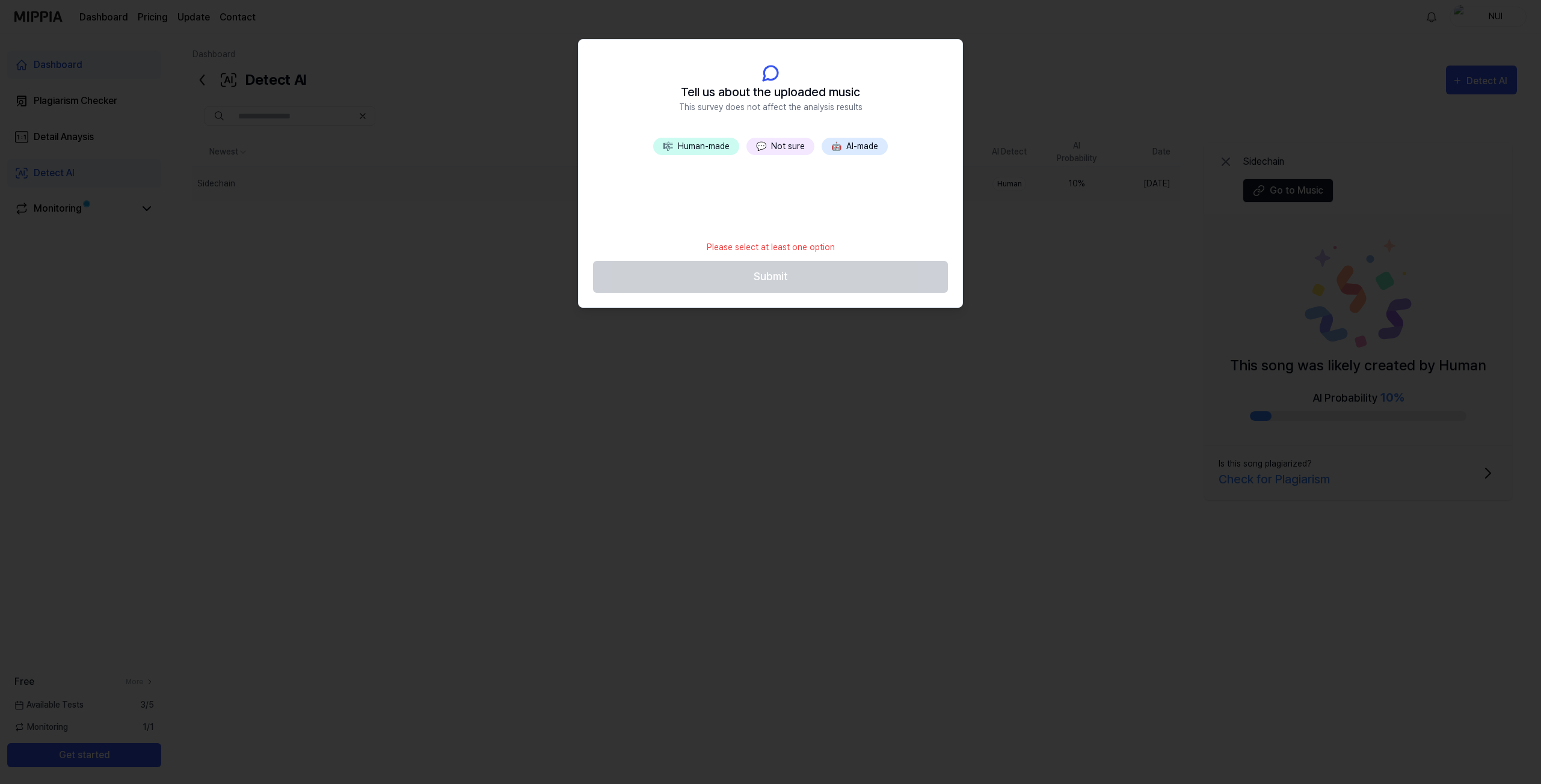
click at [690, 140] on button "🎼 Human-made" at bounding box center [696, 146] width 86 height 18
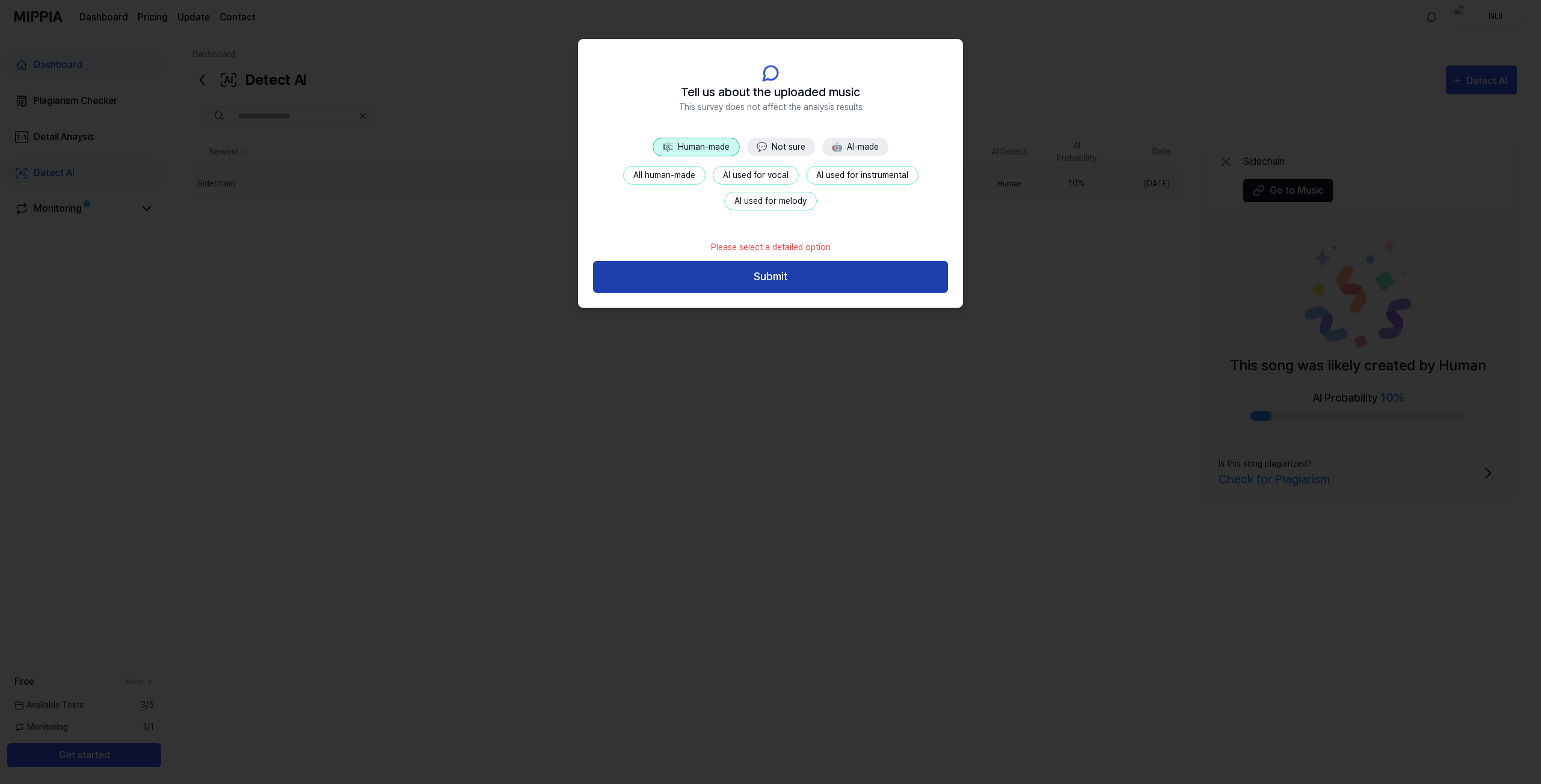
click at [764, 276] on button "Submit" at bounding box center [770, 277] width 355 height 32
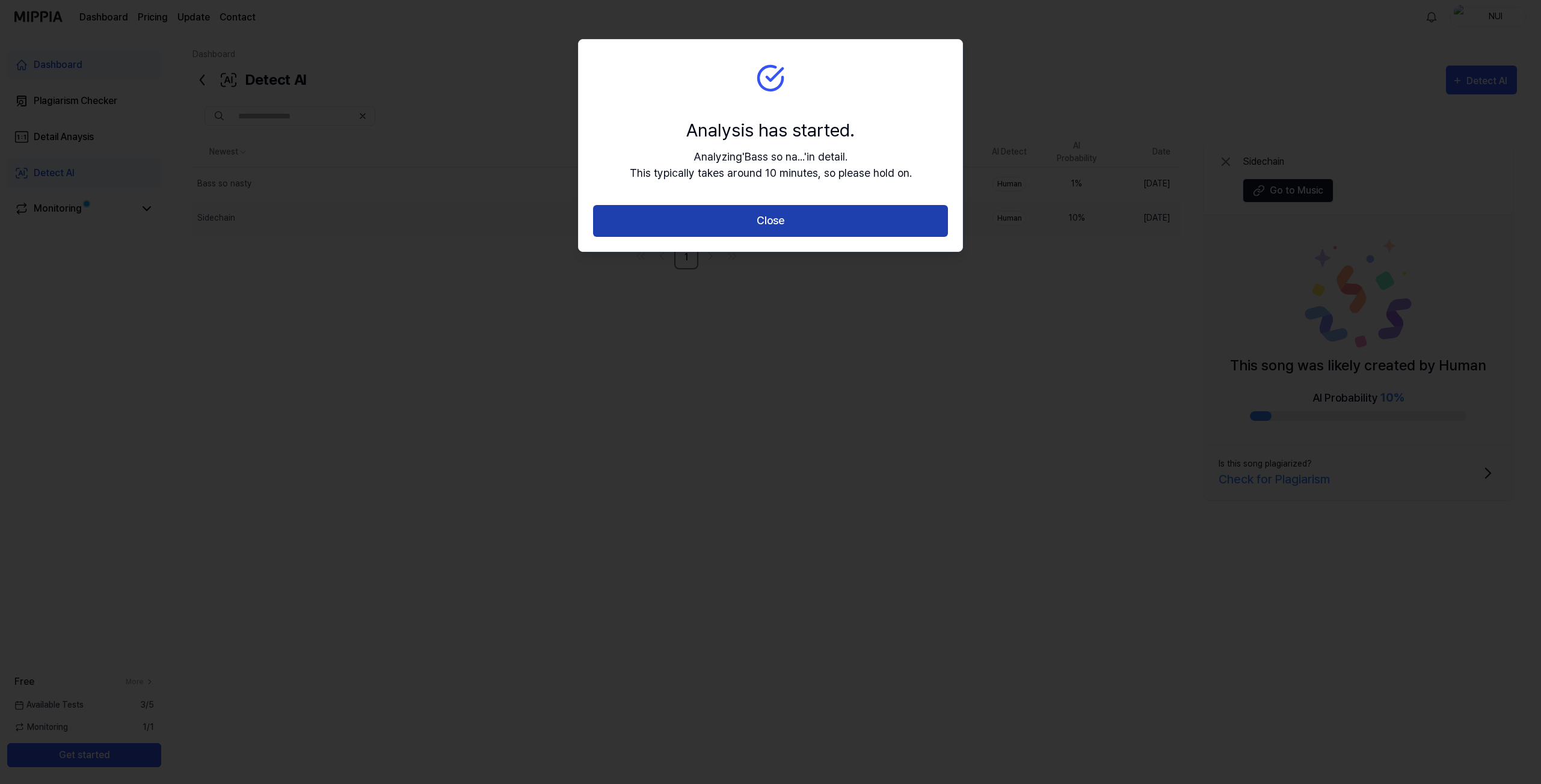
click at [779, 211] on button "Close" at bounding box center [770, 221] width 355 height 32
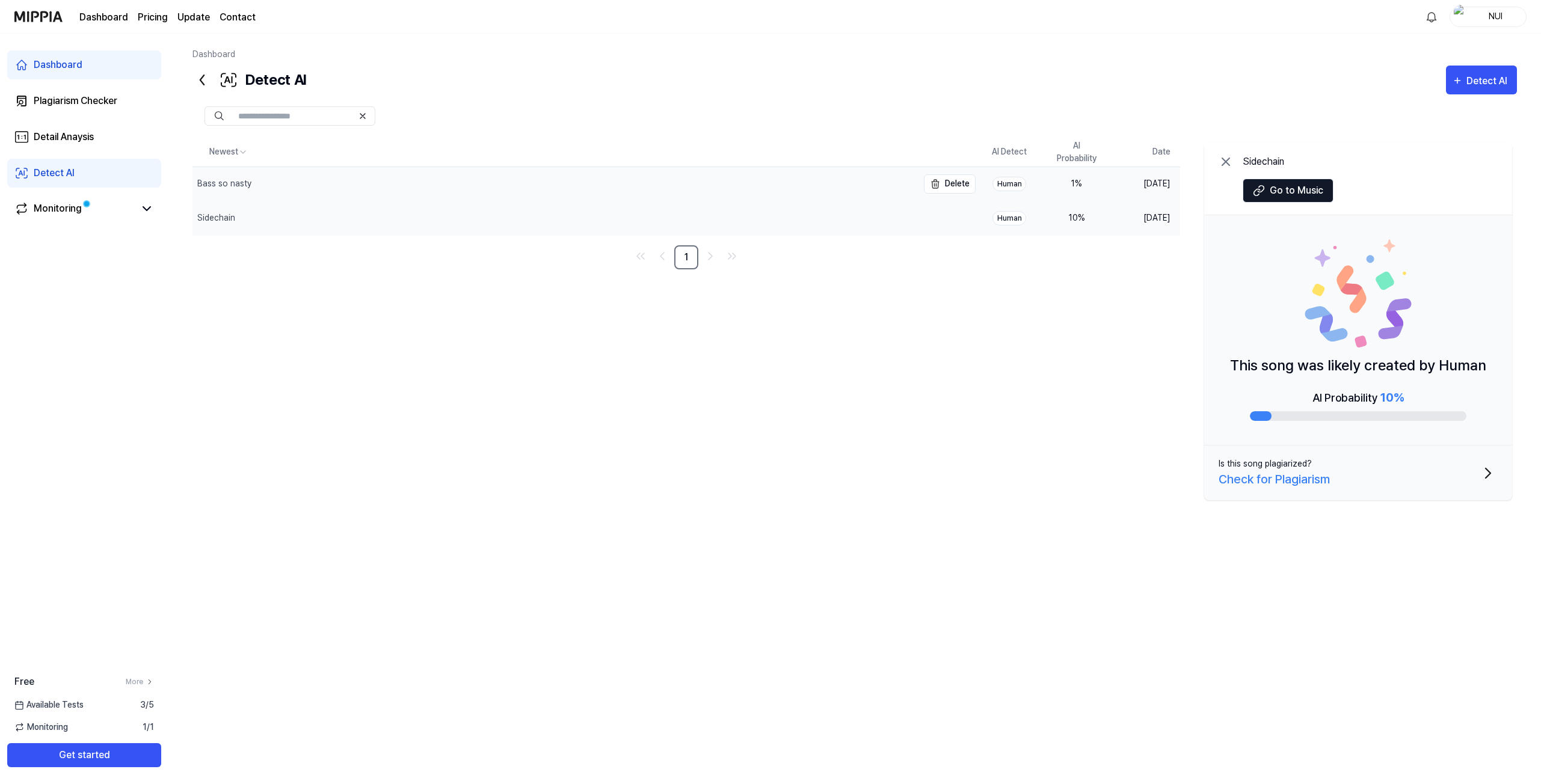
click at [448, 183] on div "Bass so nasty" at bounding box center [554, 184] width 725 height 33
click at [818, 207] on div "Sidechain" at bounding box center [554, 218] width 725 height 33
click at [1472, 80] on div "Detect AI" at bounding box center [1488, 81] width 45 height 16
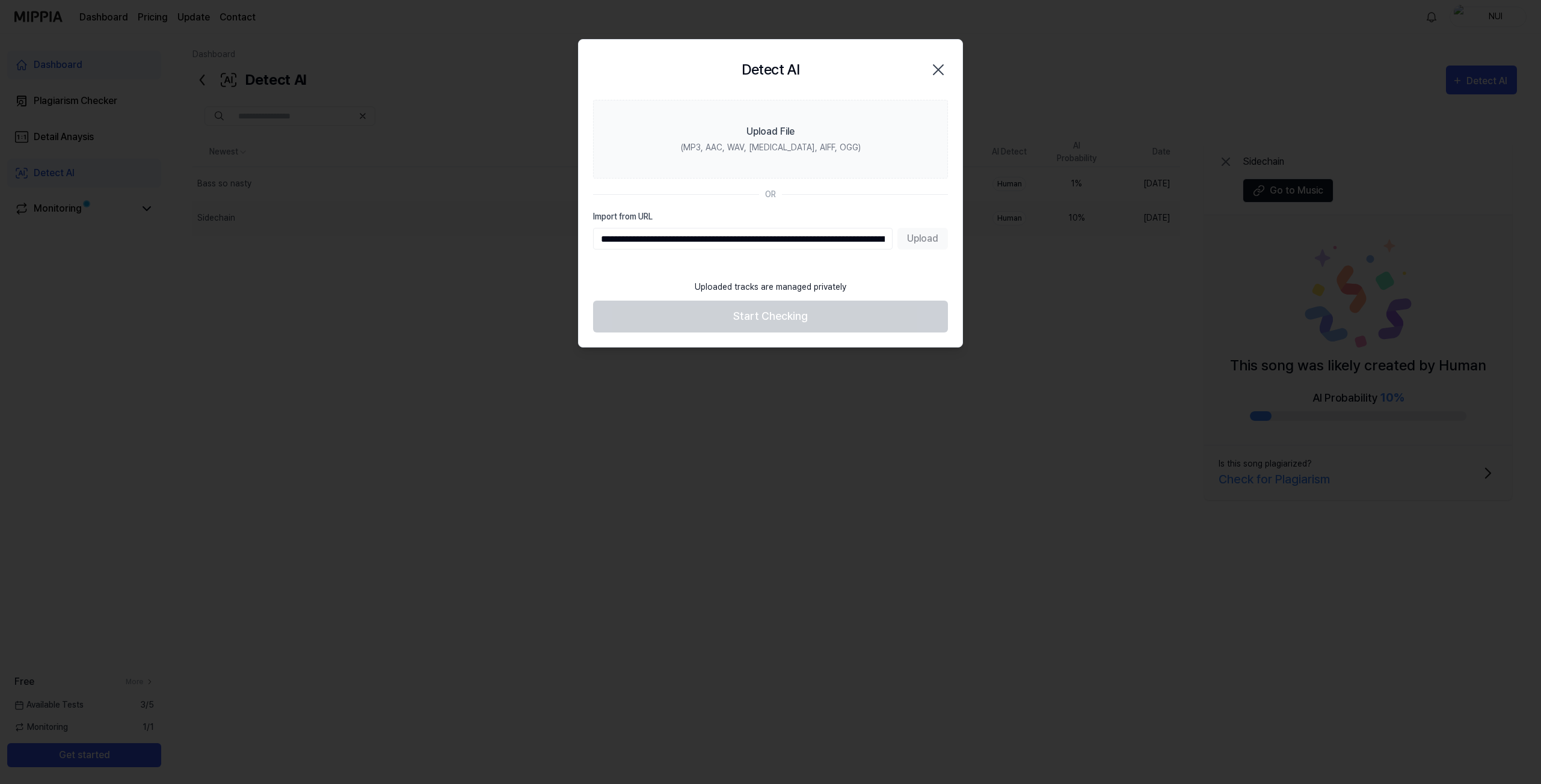
scroll to position [0, 443]
type input "**********"
click at [918, 236] on button "Upload" at bounding box center [922, 239] width 50 height 22
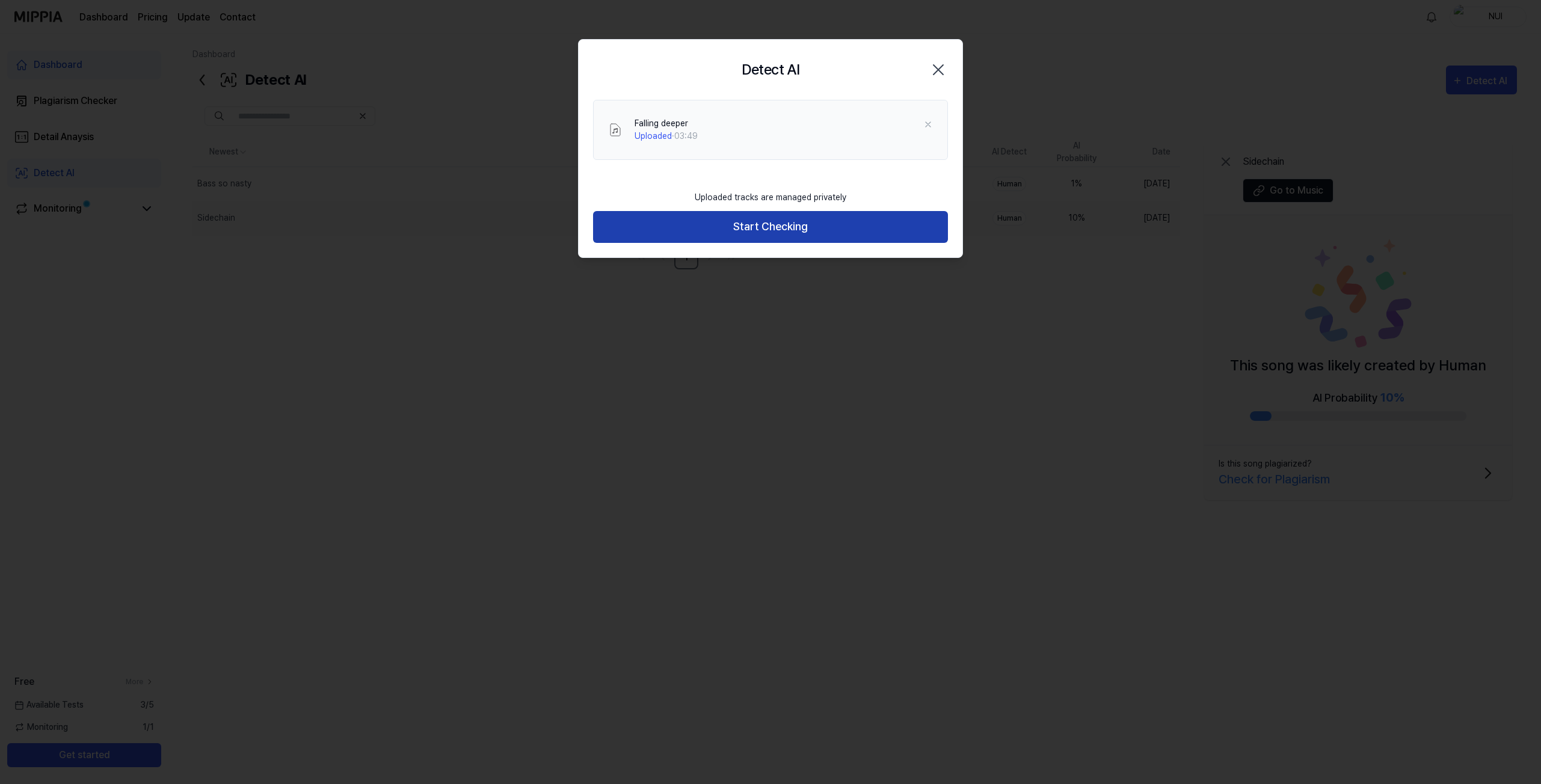
click at [811, 229] on button "Start Checking" at bounding box center [770, 227] width 355 height 32
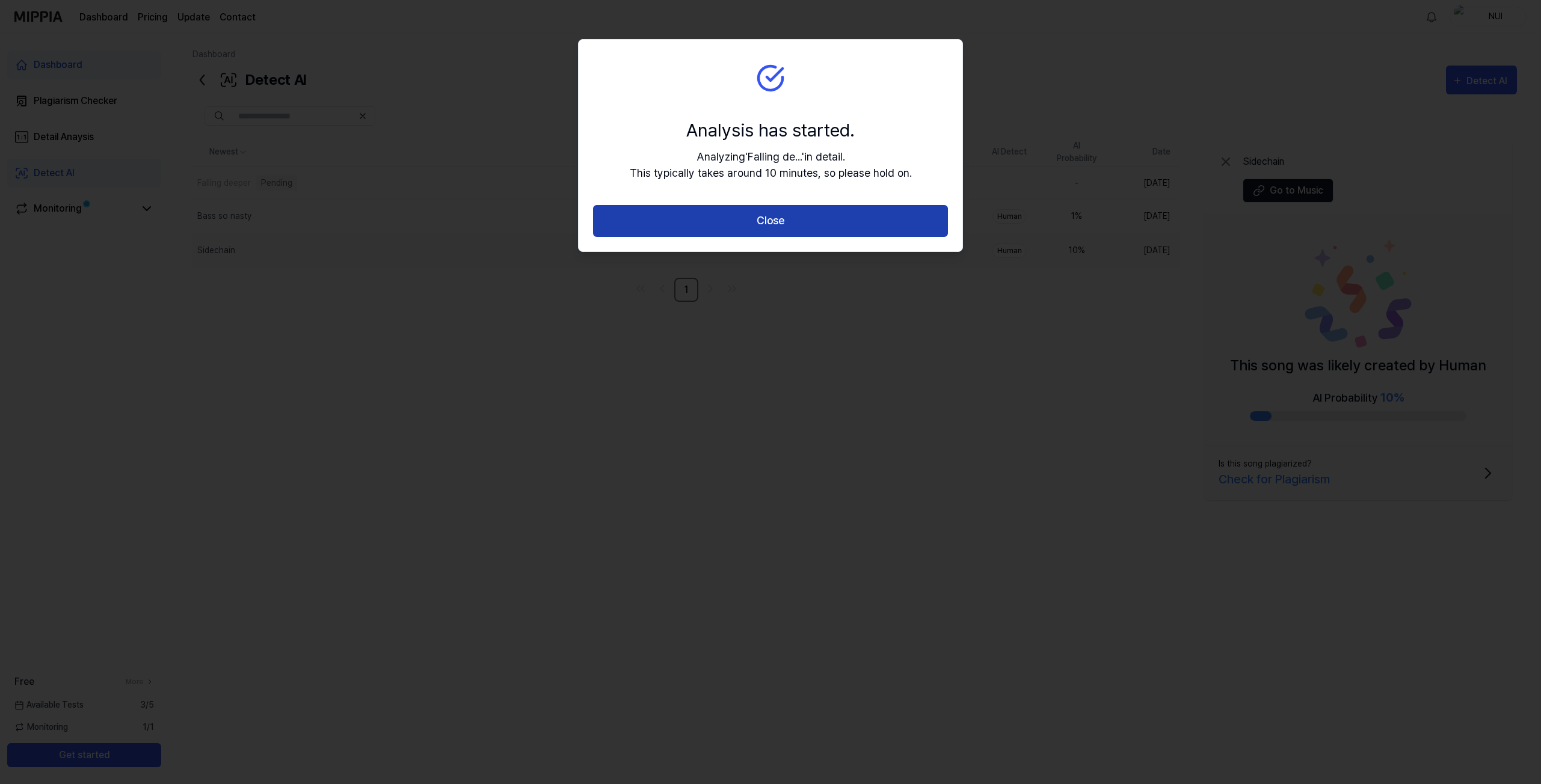
click at [795, 218] on button "Close" at bounding box center [770, 221] width 355 height 32
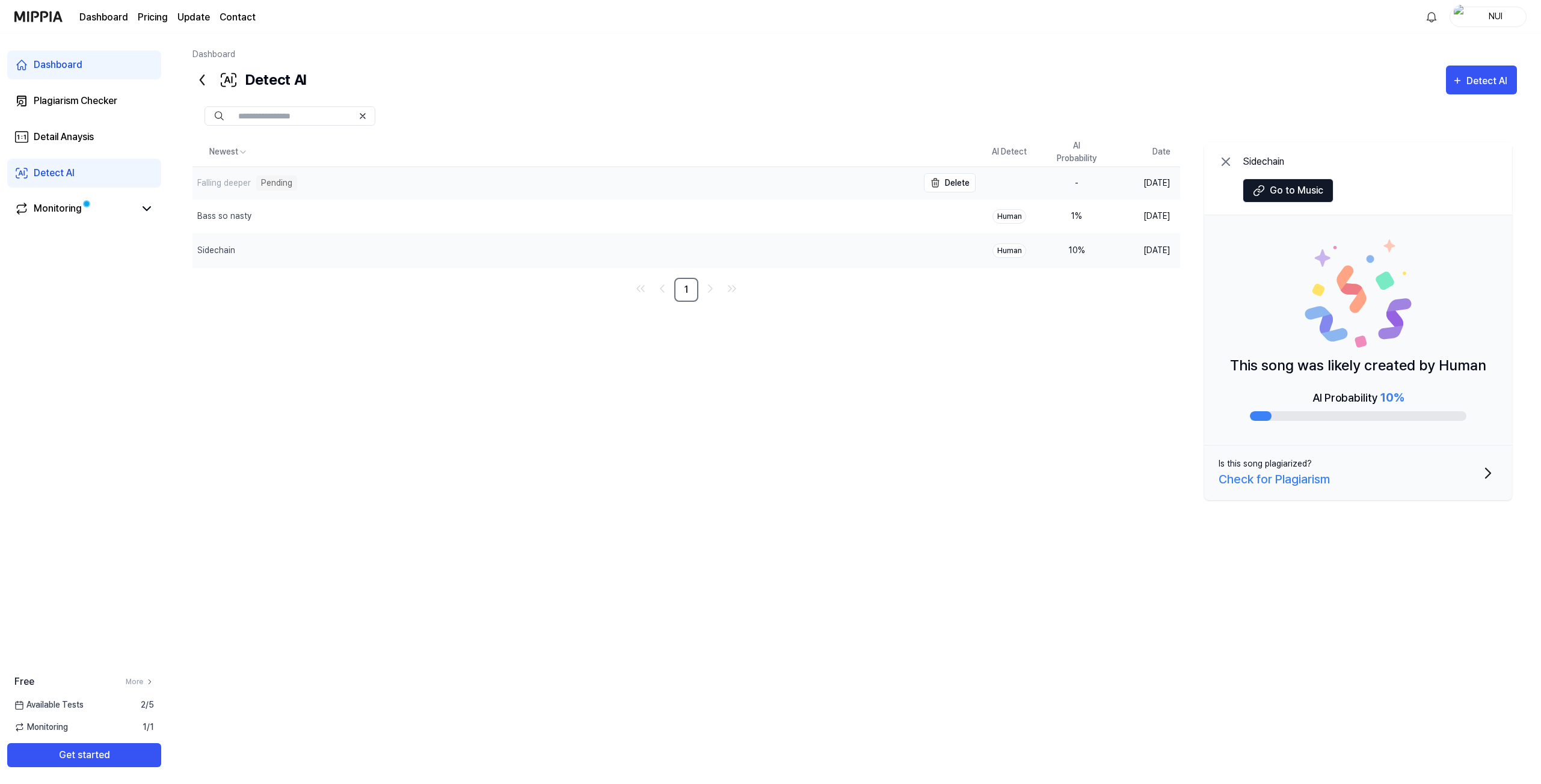
click at [588, 190] on div "Falling deeper Pending" at bounding box center [554, 183] width 725 height 32
click at [698, 182] on div "Falling deeper" at bounding box center [554, 184] width 725 height 33
click at [1495, 79] on div "Detect AI" at bounding box center [1488, 81] width 45 height 16
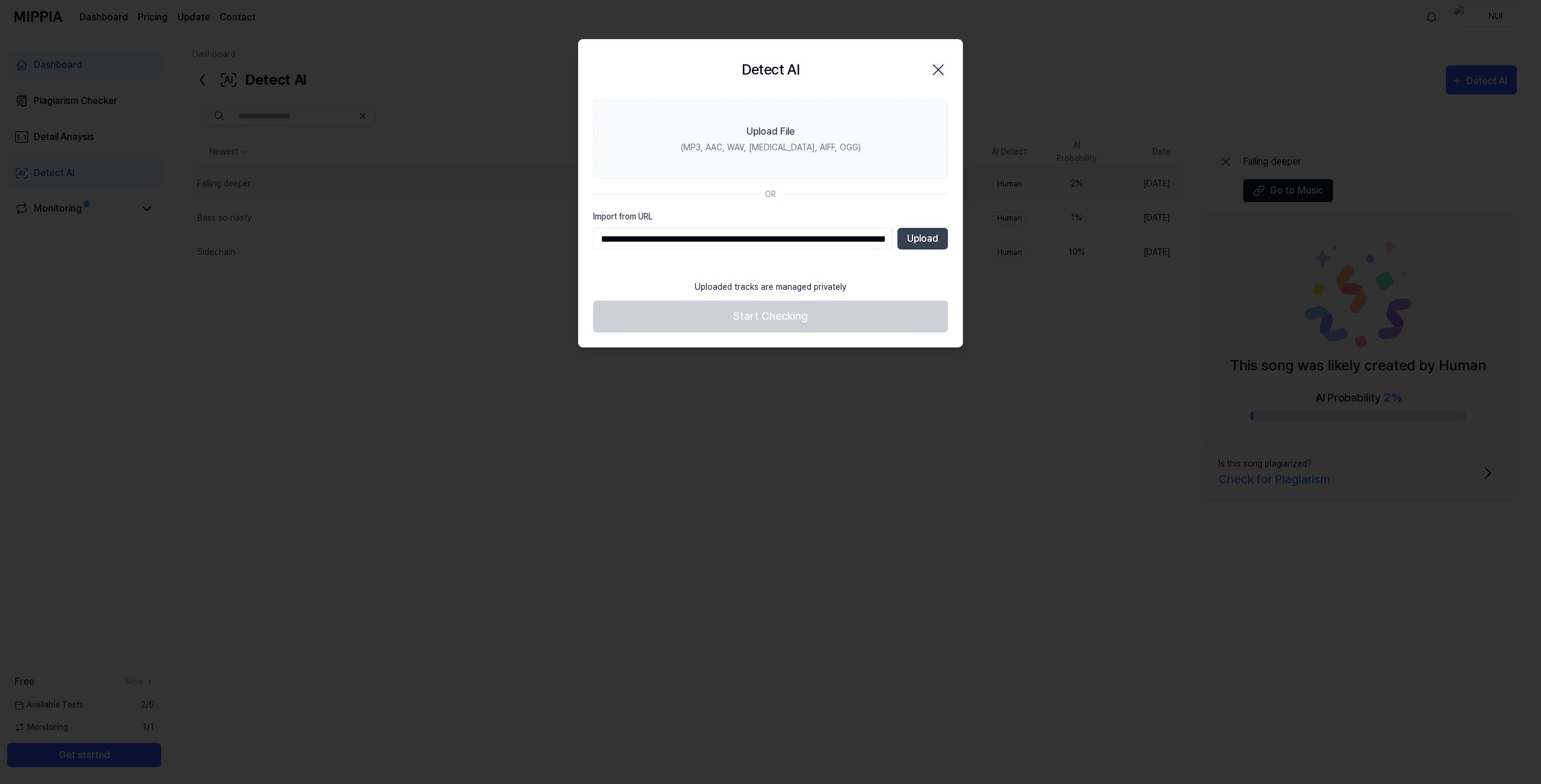
scroll to position [0, 456]
type input "**********"
click at [919, 238] on button "Upload" at bounding box center [922, 239] width 50 height 22
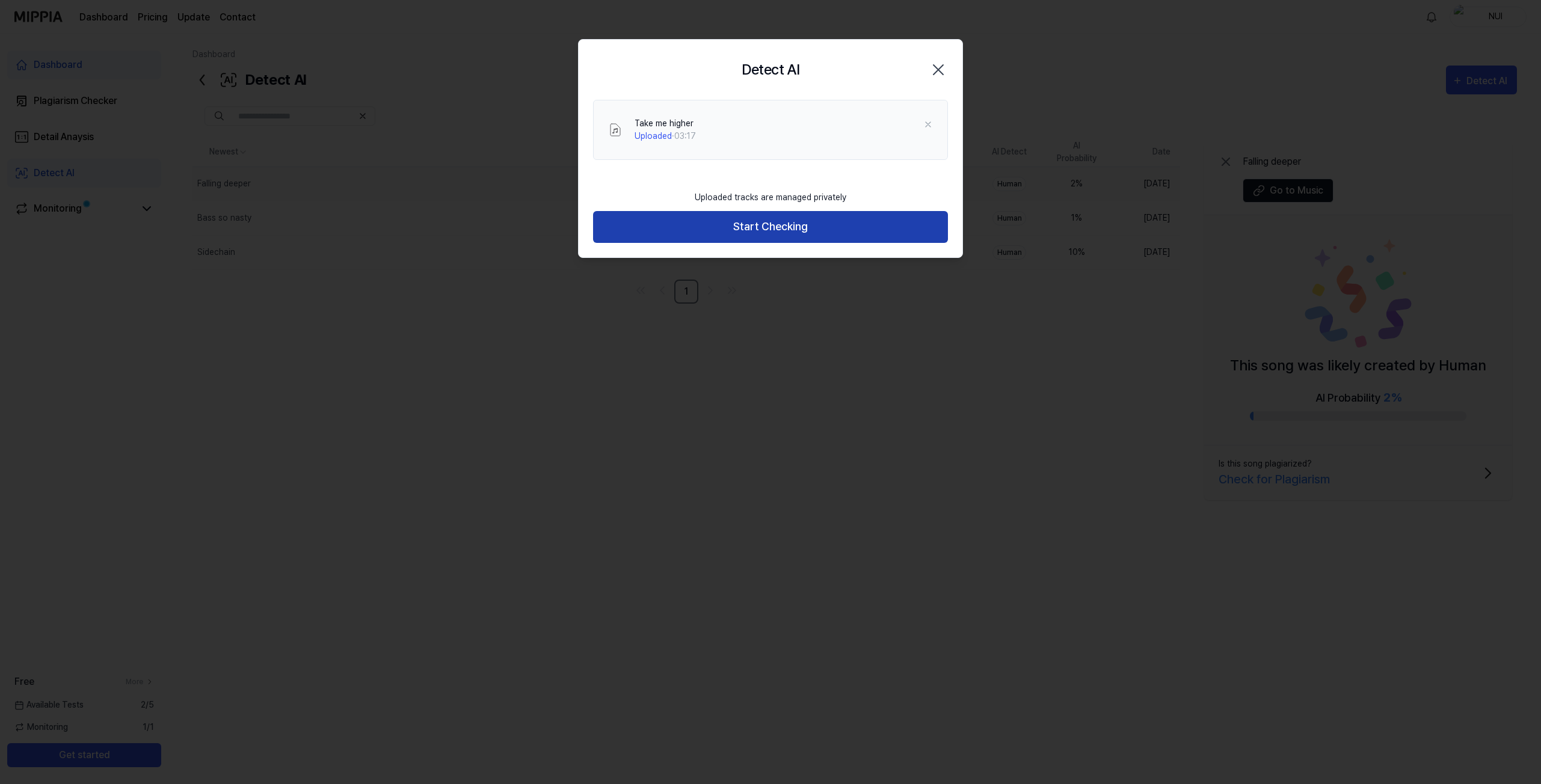
click at [761, 226] on button "Start Checking" at bounding box center [770, 227] width 355 height 32
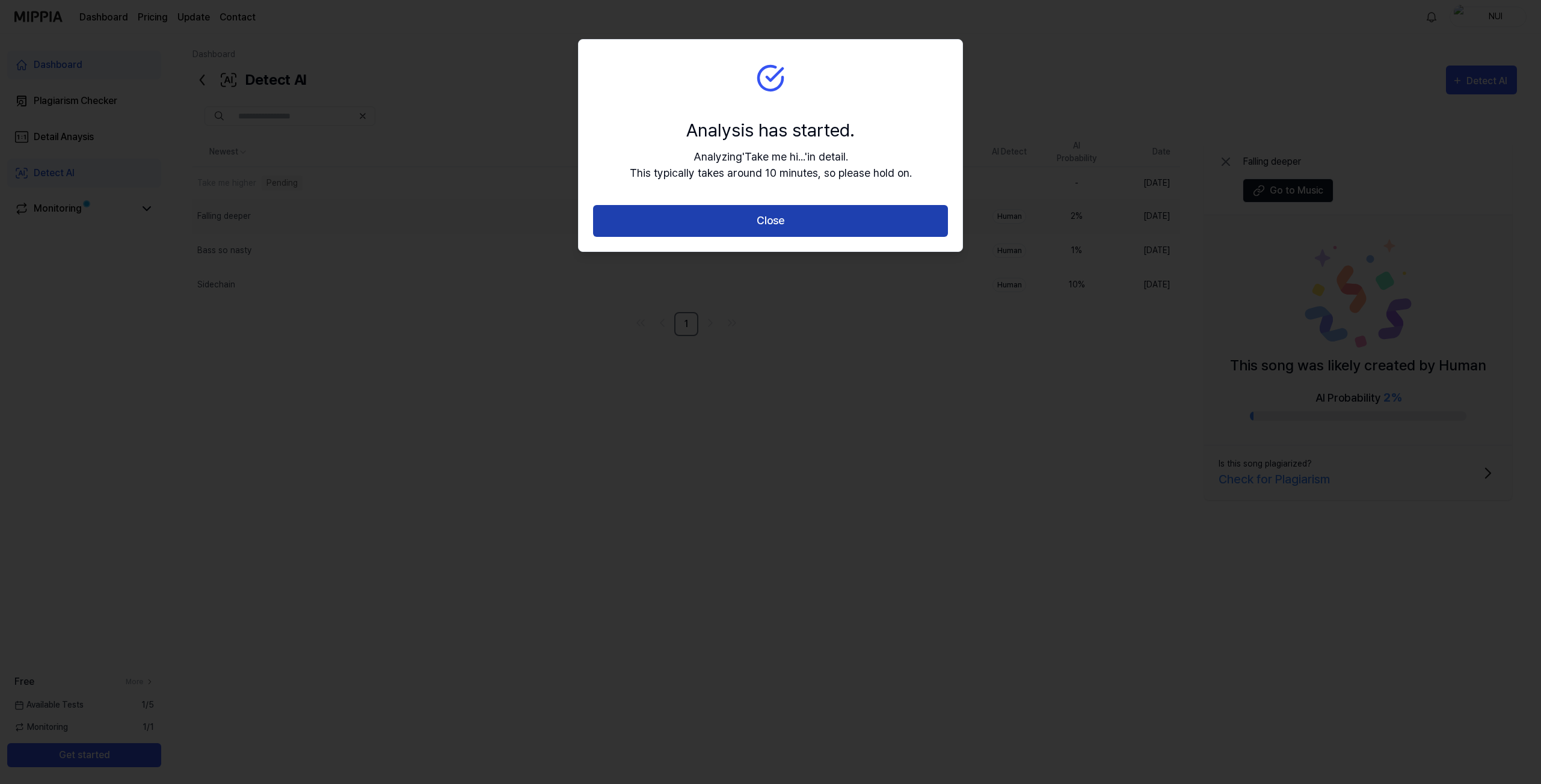
click at [795, 218] on button "Close" at bounding box center [770, 221] width 355 height 32
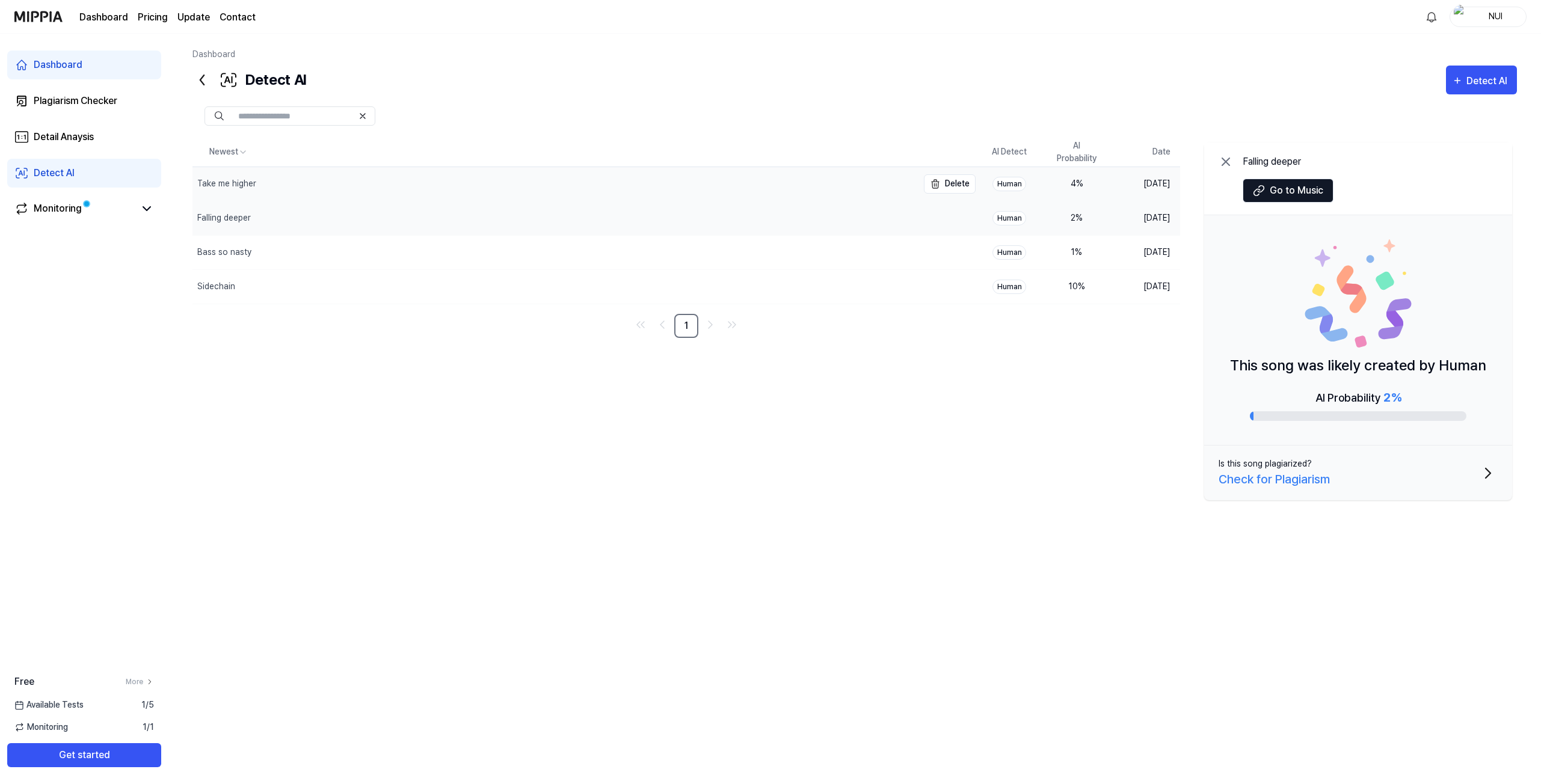
click at [874, 181] on div "Take me higher" at bounding box center [554, 184] width 725 height 33
